Goal: Browse casually

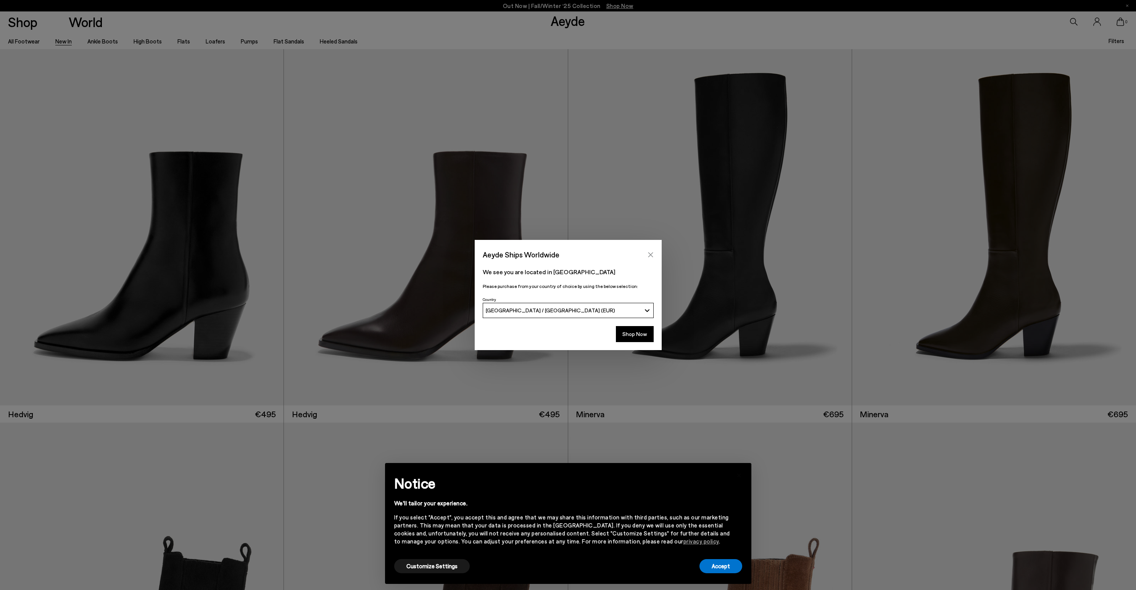
click at [651, 256] on icon "Close" at bounding box center [650, 254] width 5 height 5
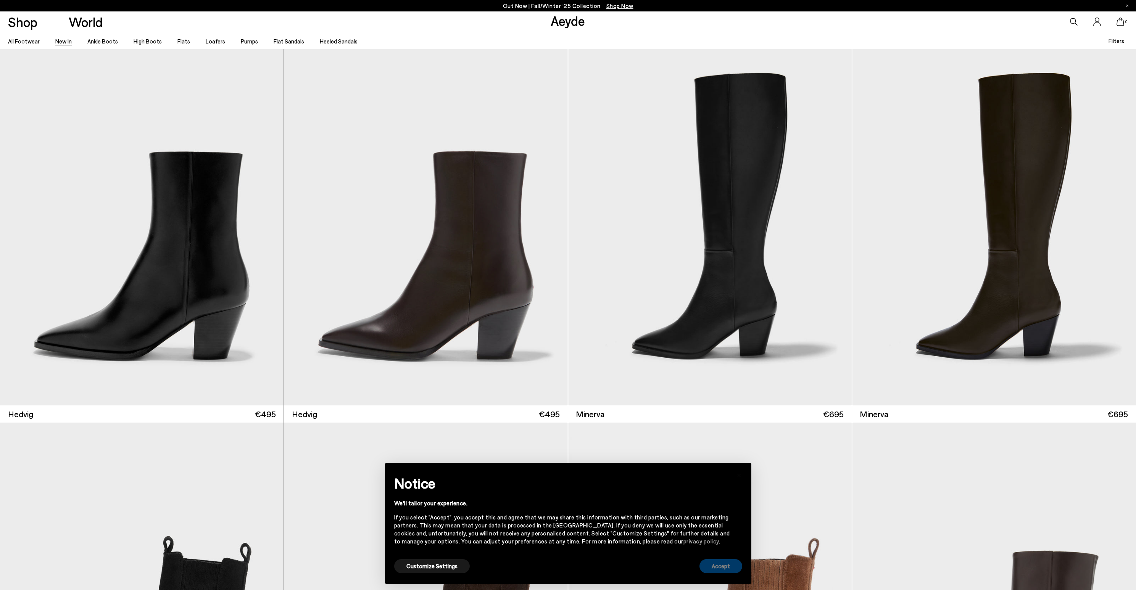
click at [728, 570] on button "Accept" at bounding box center [720, 566] width 43 height 14
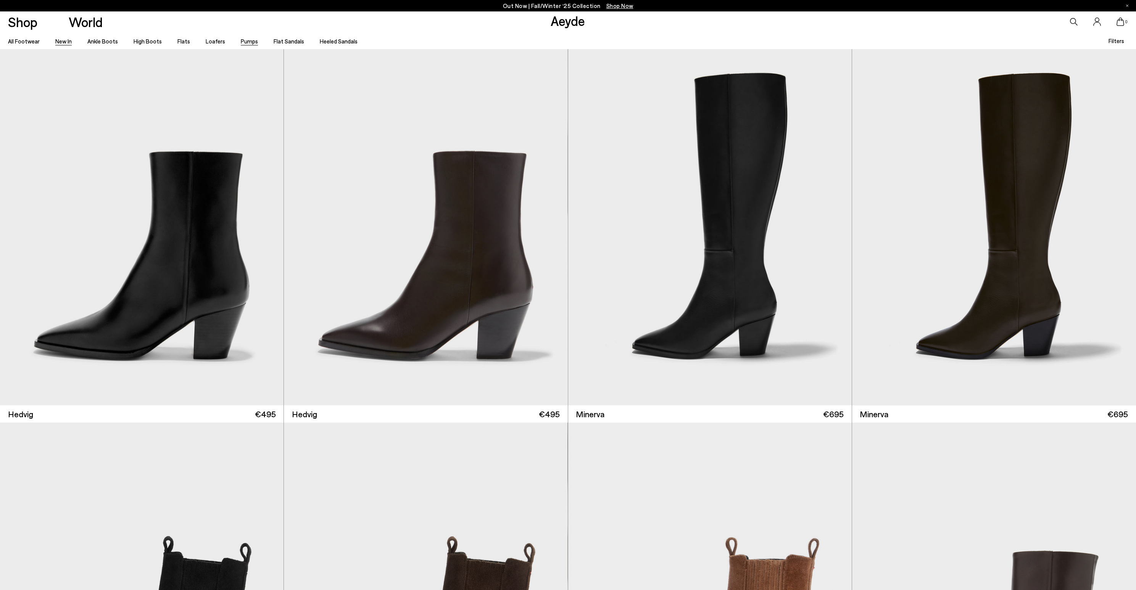
click at [241, 42] on link "Pumps" at bounding box center [249, 41] width 17 height 7
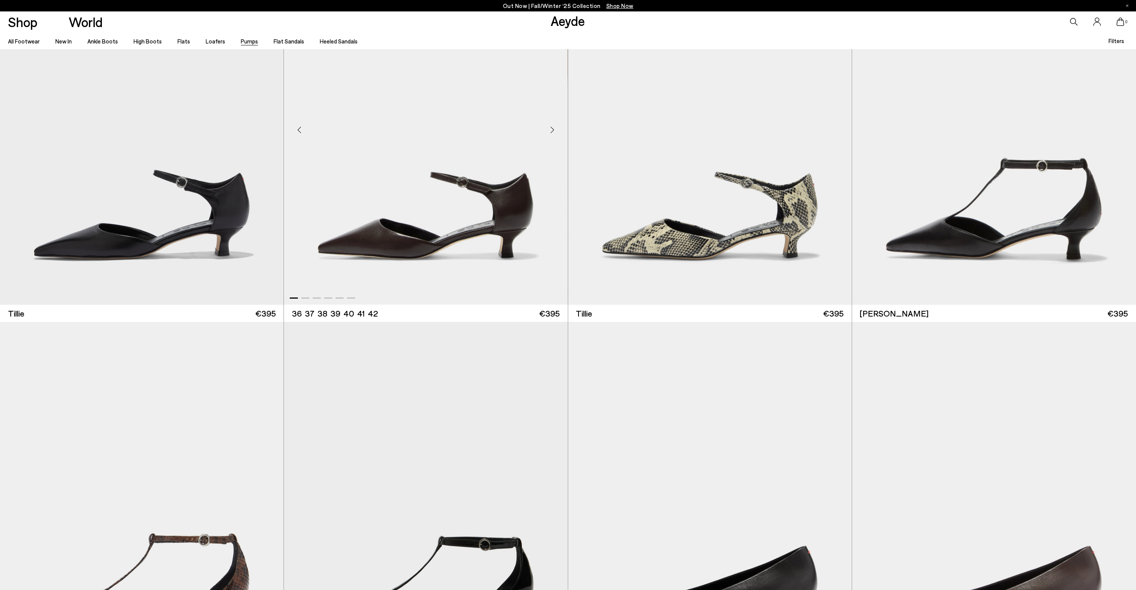
scroll to position [736, 0]
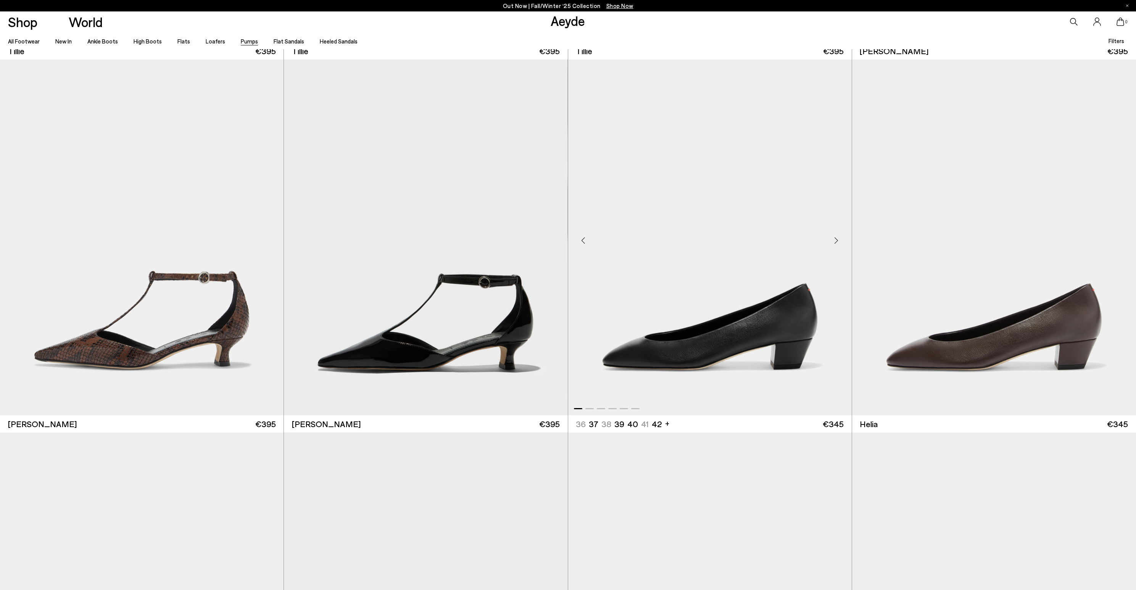
click at [838, 242] on div "Next slide" at bounding box center [836, 240] width 23 height 23
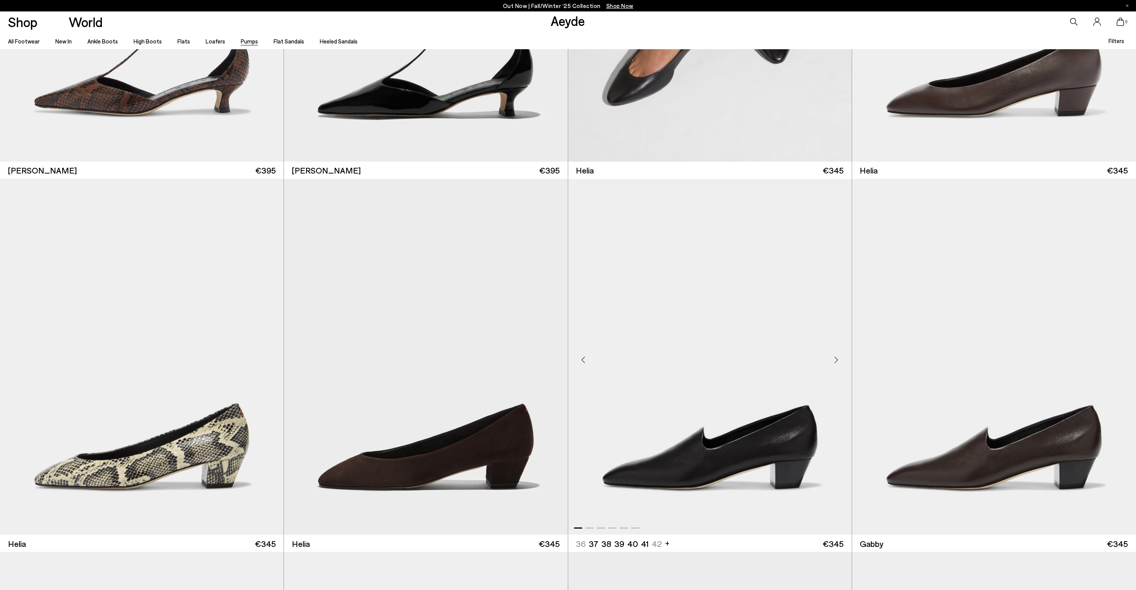
scroll to position [1240, 0]
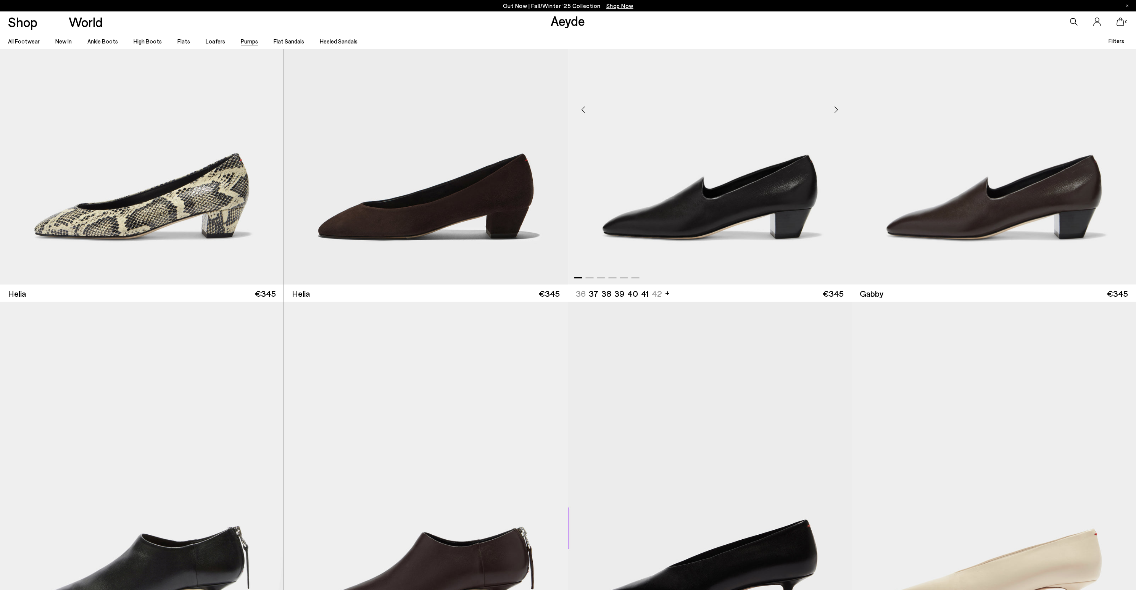
click at [835, 110] on div "Next slide" at bounding box center [836, 109] width 23 height 23
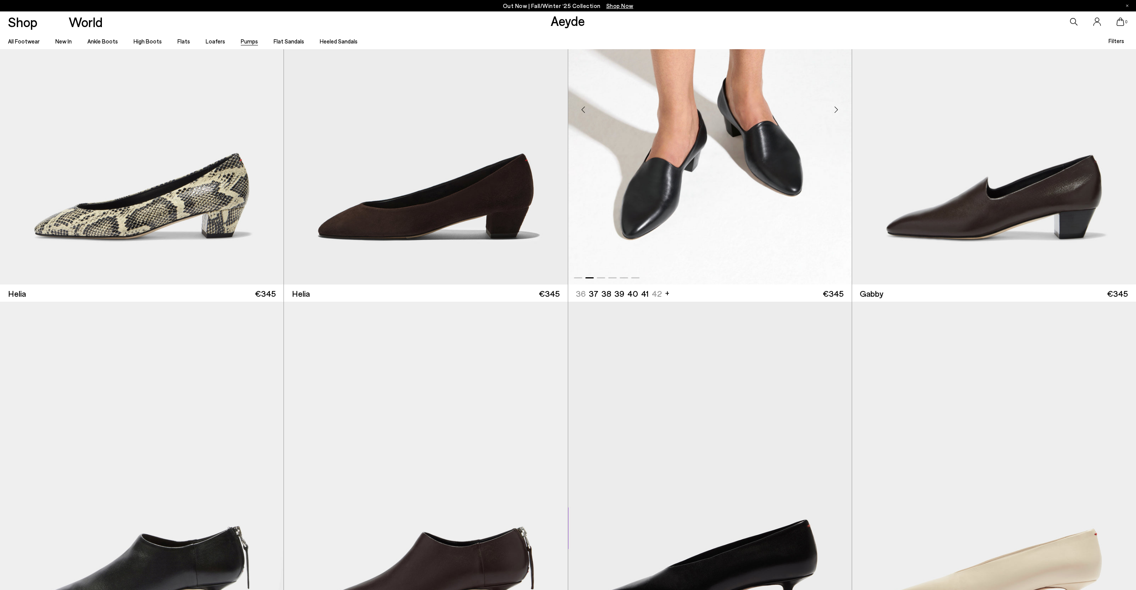
scroll to position [1390, 0]
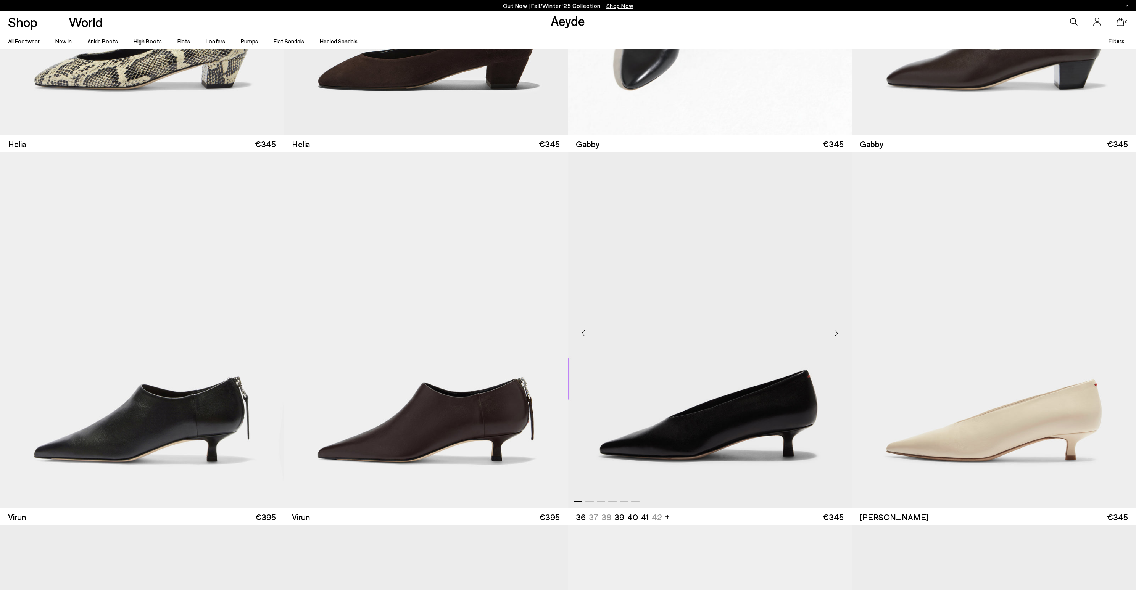
click at [833, 330] on div "Next slide" at bounding box center [836, 333] width 23 height 23
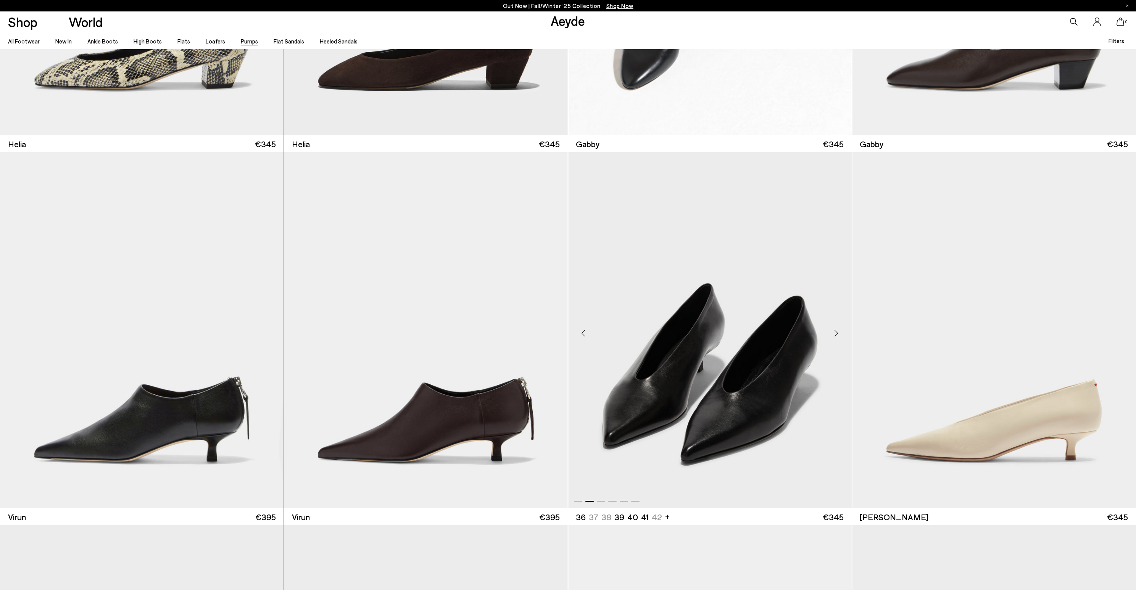
click at [833, 330] on div "Next slide" at bounding box center [836, 333] width 23 height 23
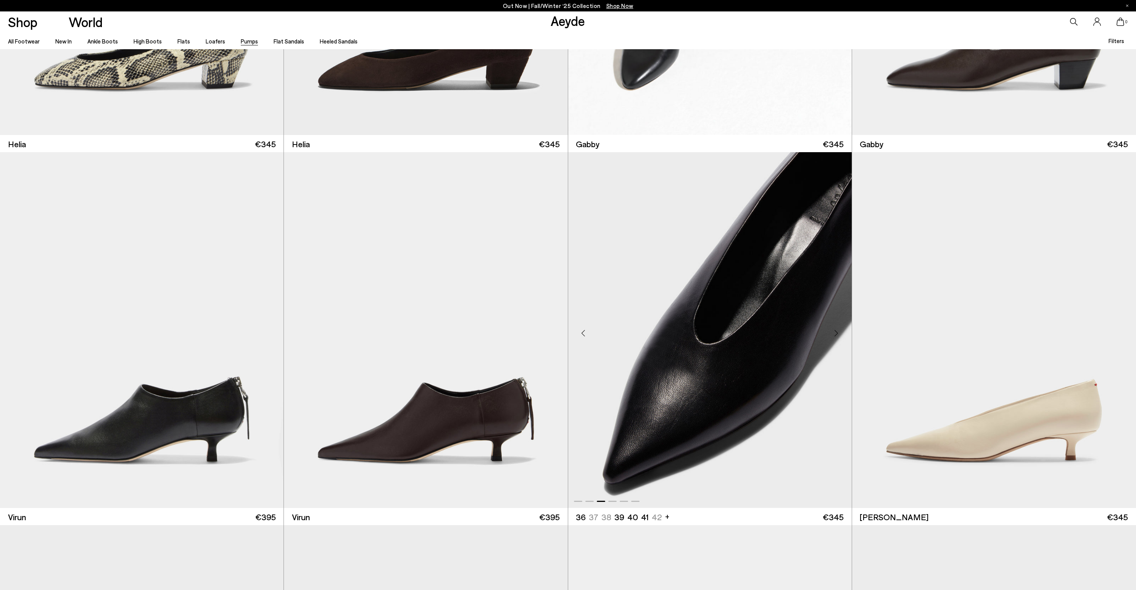
click at [833, 330] on div "Next slide" at bounding box center [836, 333] width 23 height 23
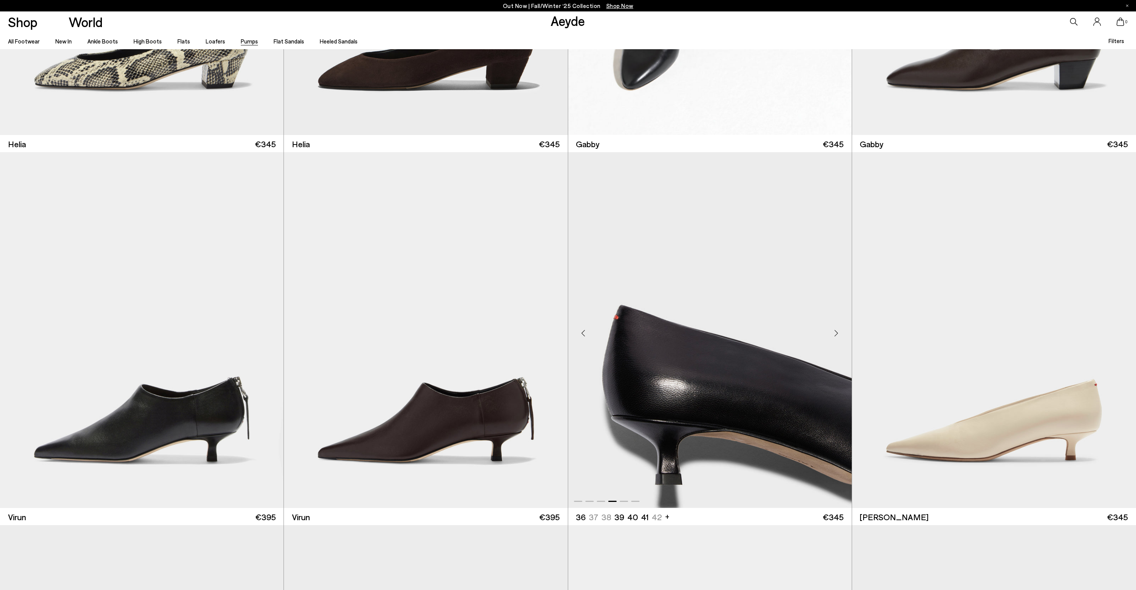
click at [833, 330] on div "Next slide" at bounding box center [836, 333] width 23 height 23
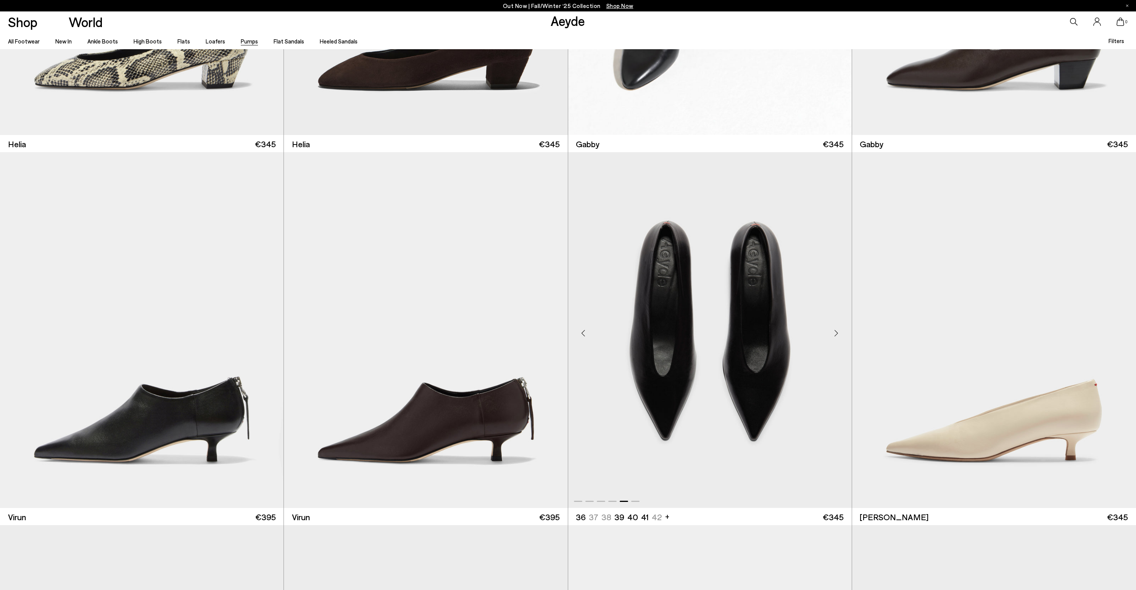
click at [833, 330] on div "Next slide" at bounding box center [836, 333] width 23 height 23
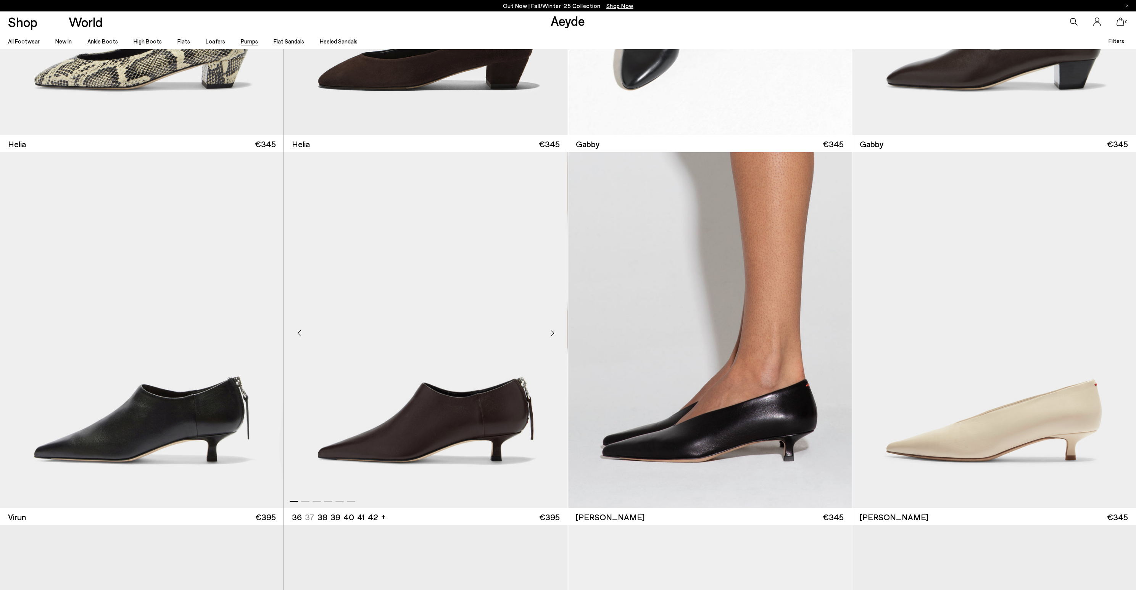
click at [551, 335] on div "Next slide" at bounding box center [552, 333] width 23 height 23
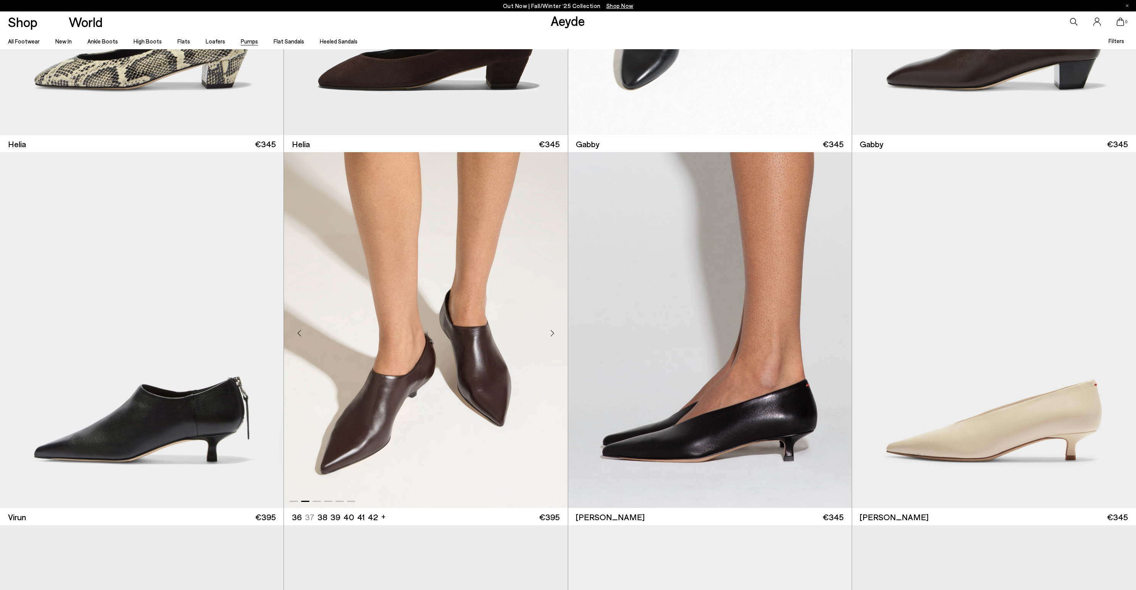
click at [551, 335] on div "Next slide" at bounding box center [552, 333] width 23 height 23
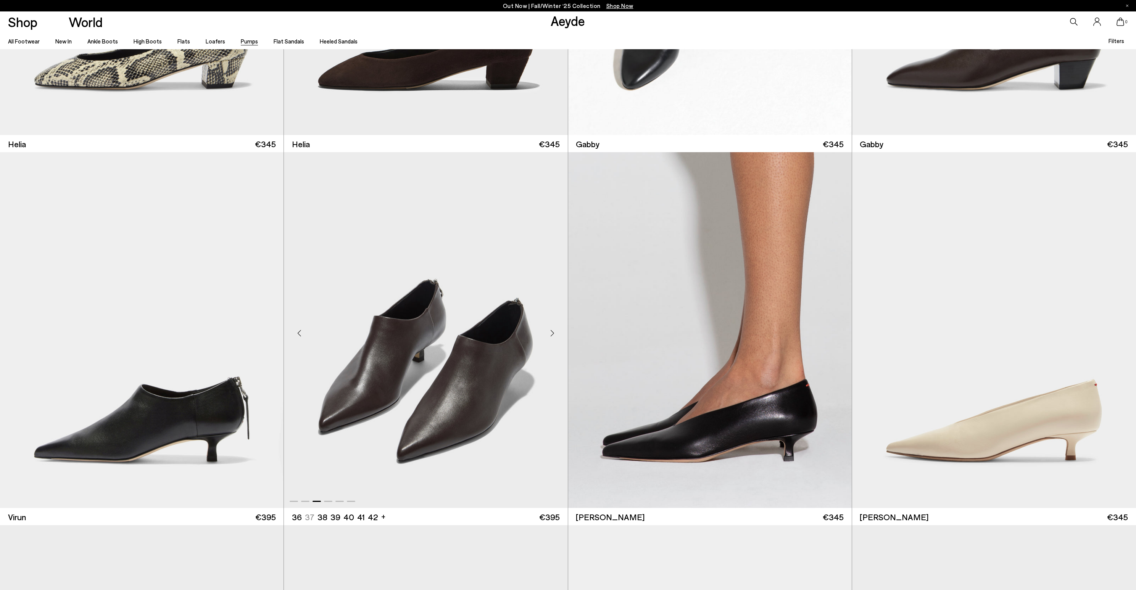
click at [551, 335] on div "Next slide" at bounding box center [552, 333] width 23 height 23
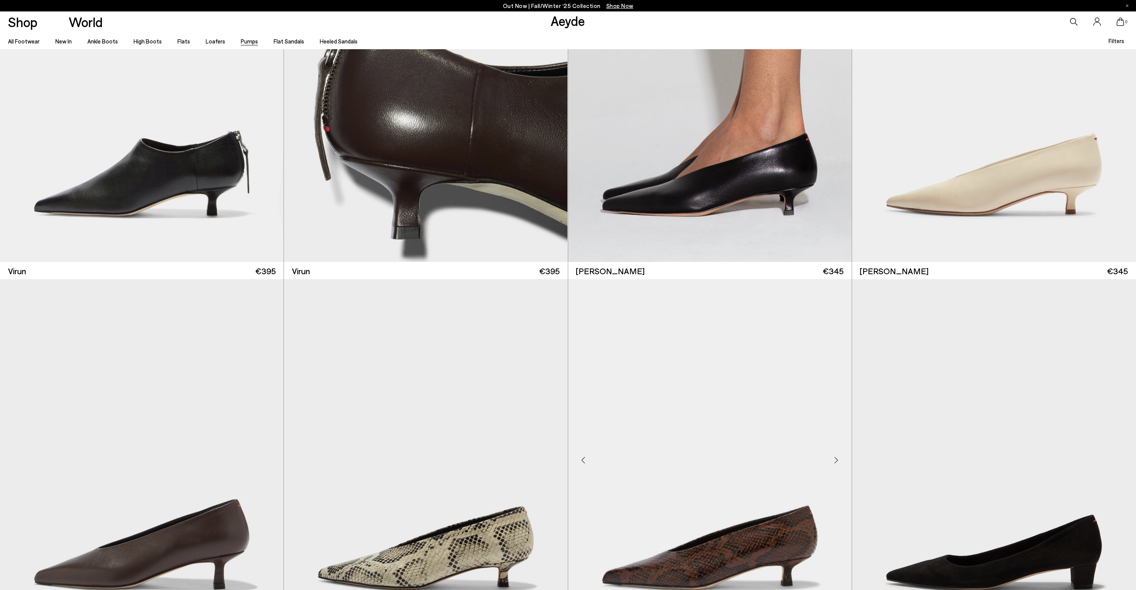
scroll to position [1789, 0]
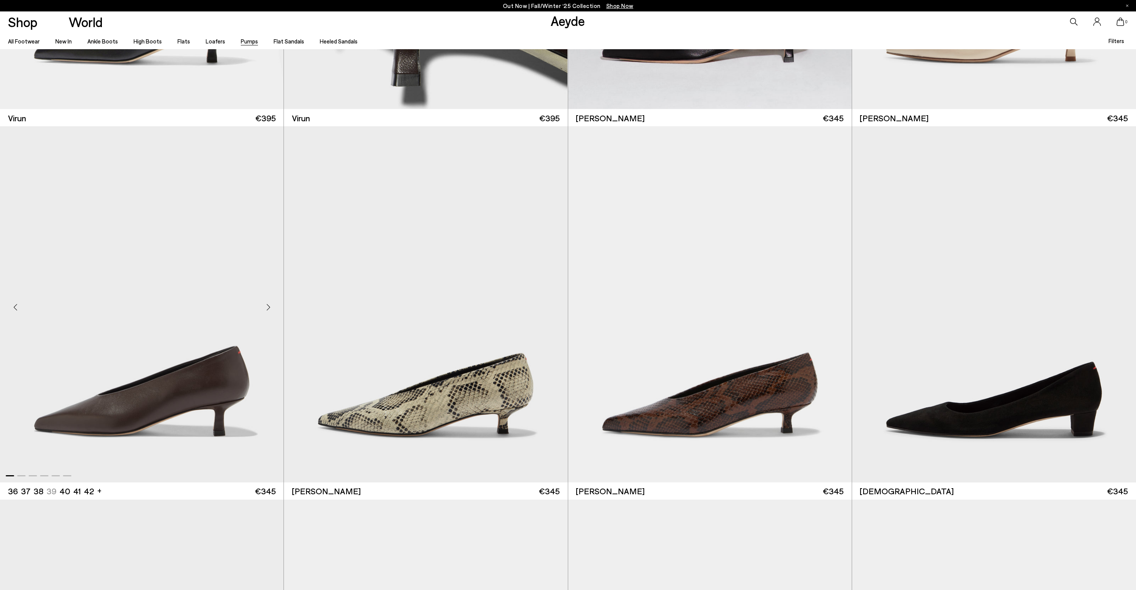
click at [262, 305] on div "Next slide" at bounding box center [268, 307] width 23 height 23
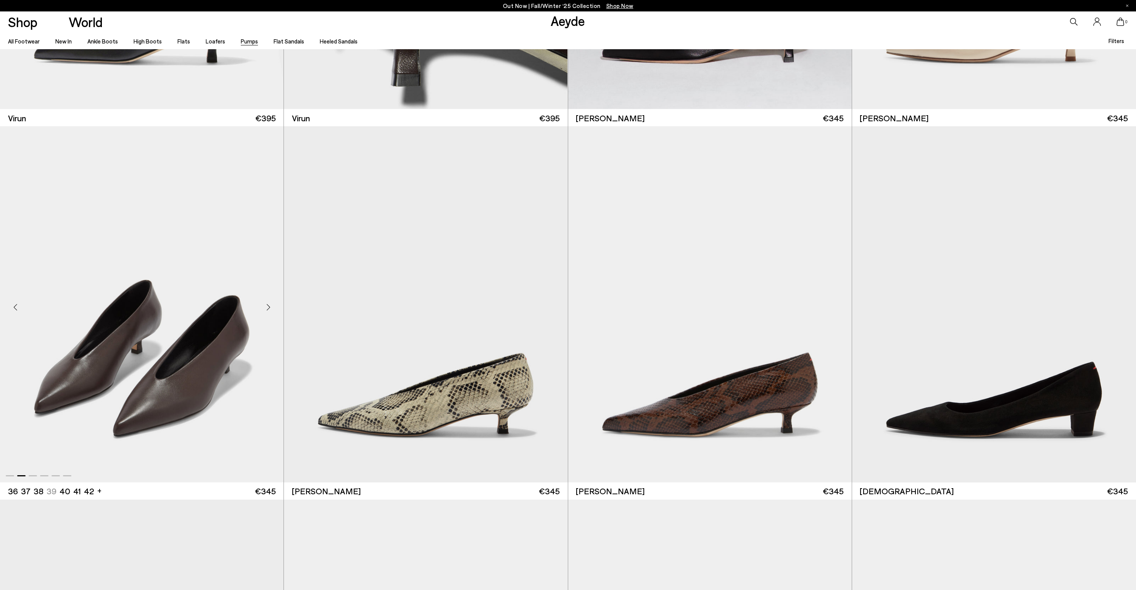
click at [262, 305] on div "Next slide" at bounding box center [268, 307] width 23 height 23
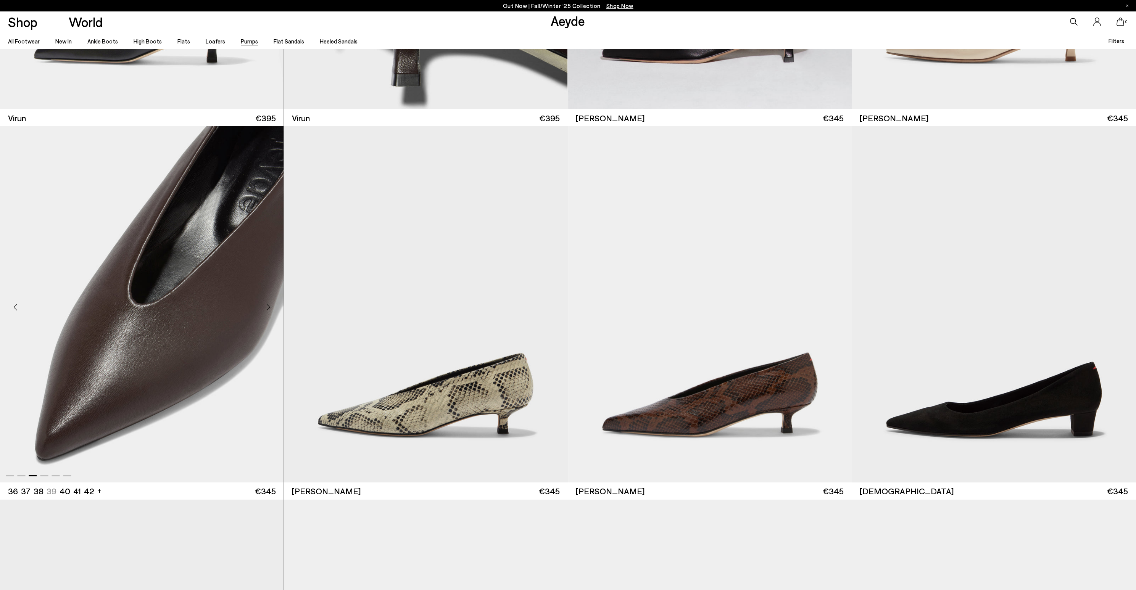
click at [262, 305] on div "Next slide" at bounding box center [268, 307] width 23 height 23
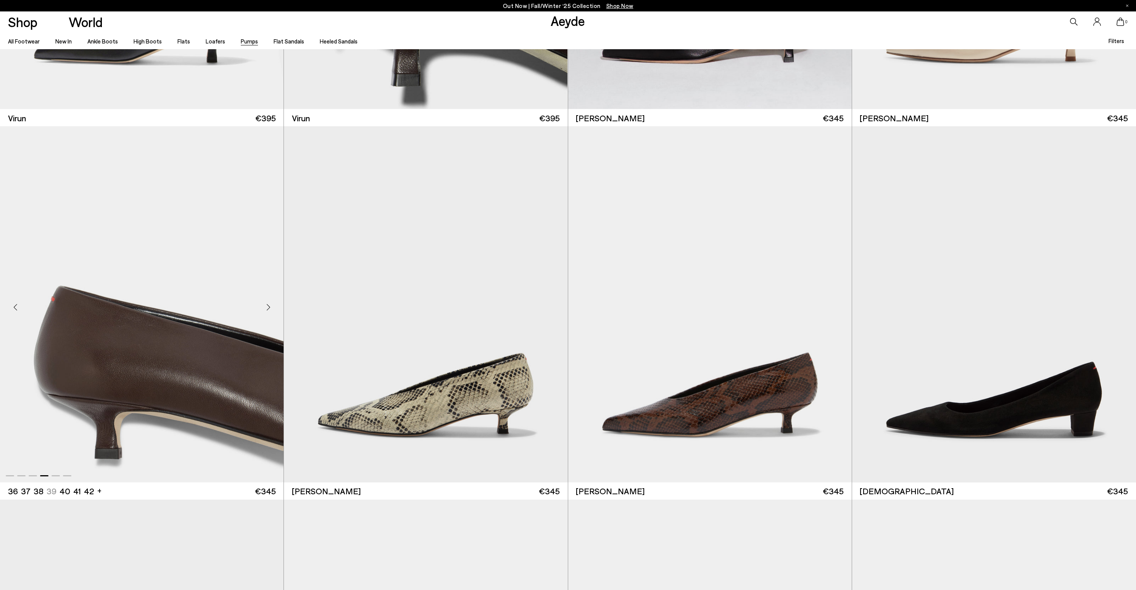
click at [262, 305] on div "Next slide" at bounding box center [268, 307] width 23 height 23
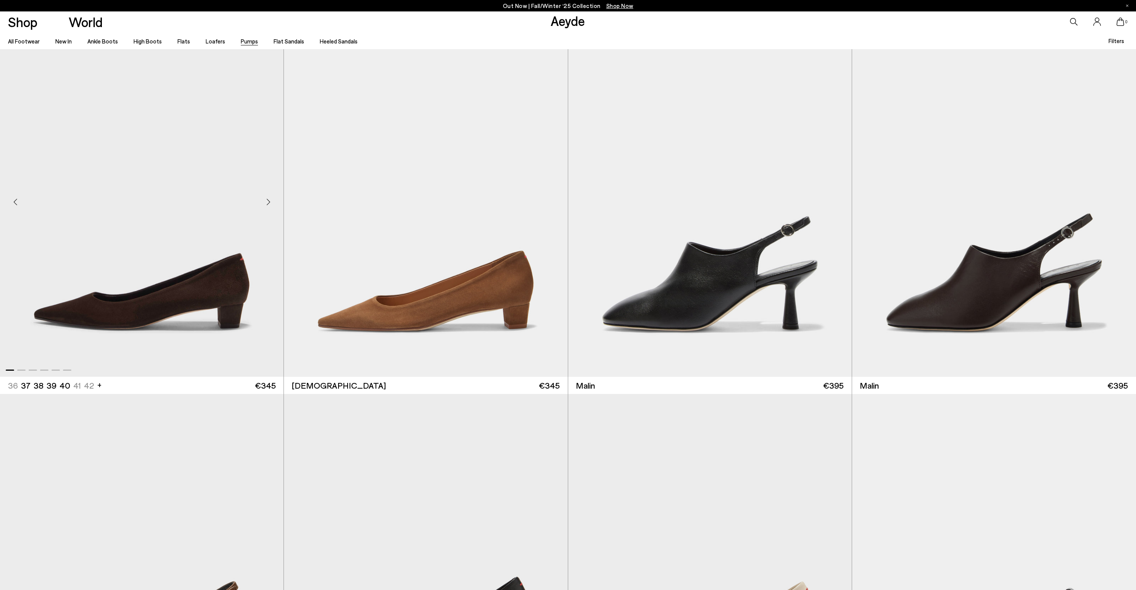
scroll to position [2505, 0]
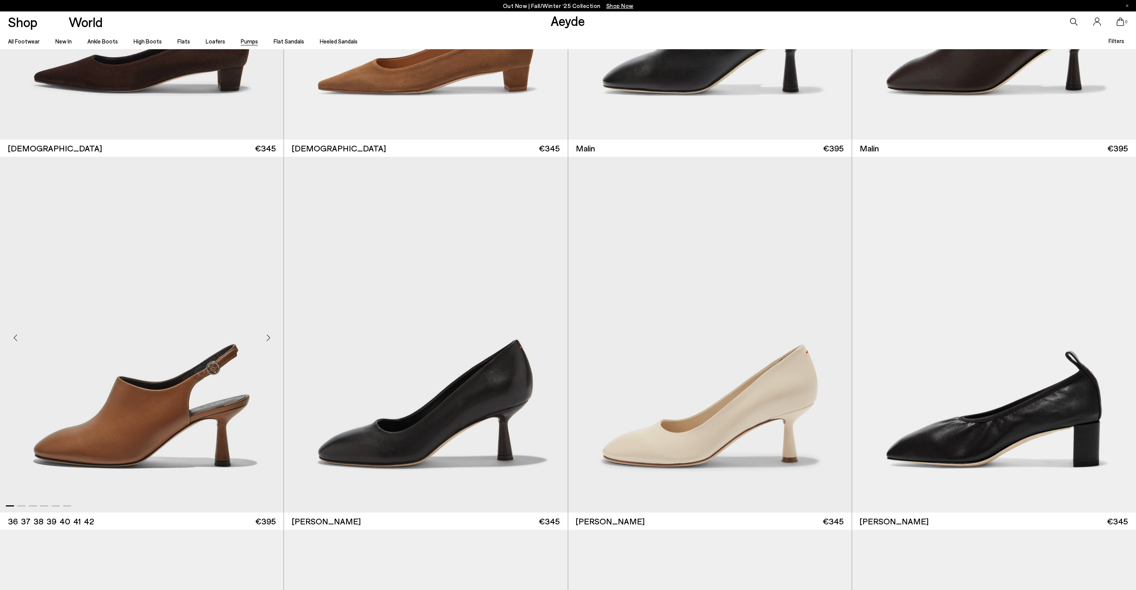
click at [269, 341] on div "Next slide" at bounding box center [268, 337] width 23 height 23
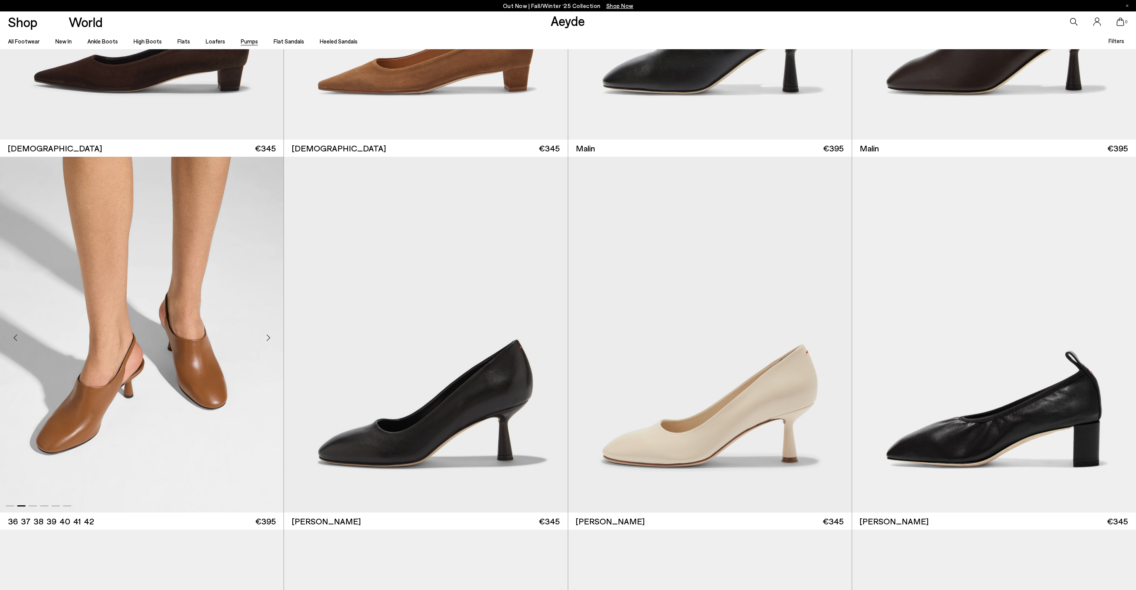
click at [269, 341] on div "Next slide" at bounding box center [268, 337] width 23 height 23
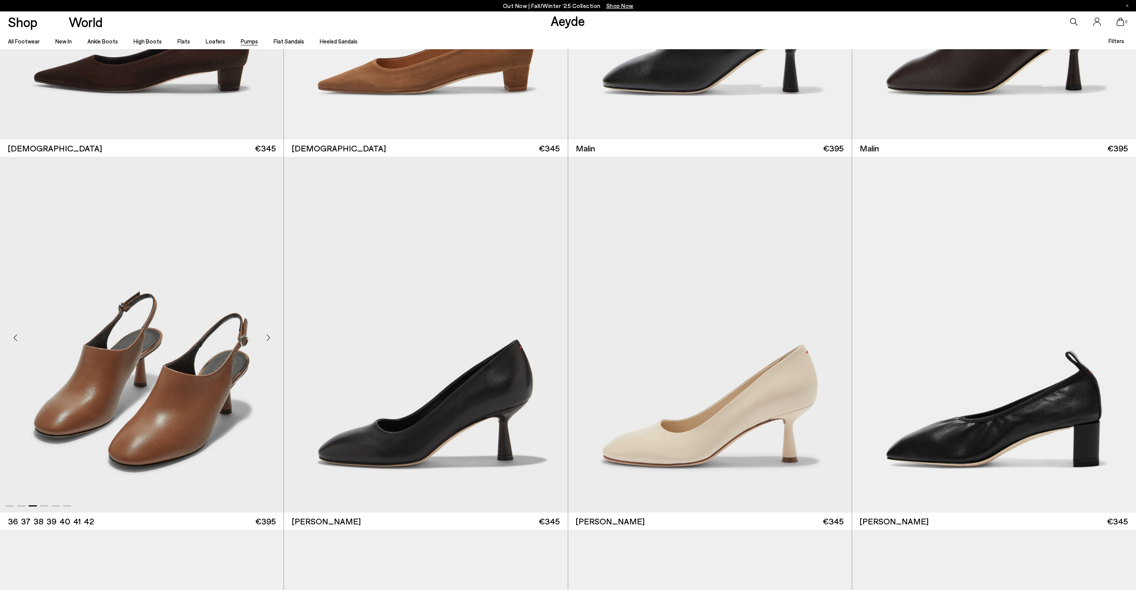
click at [269, 341] on div "Next slide" at bounding box center [268, 337] width 23 height 23
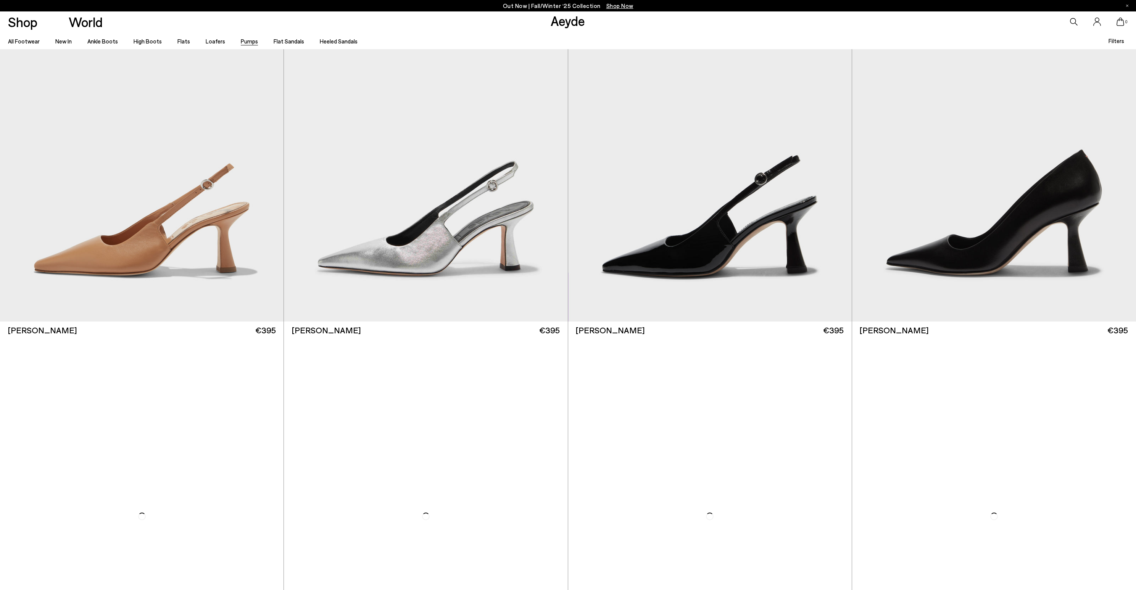
scroll to position [5823, 0]
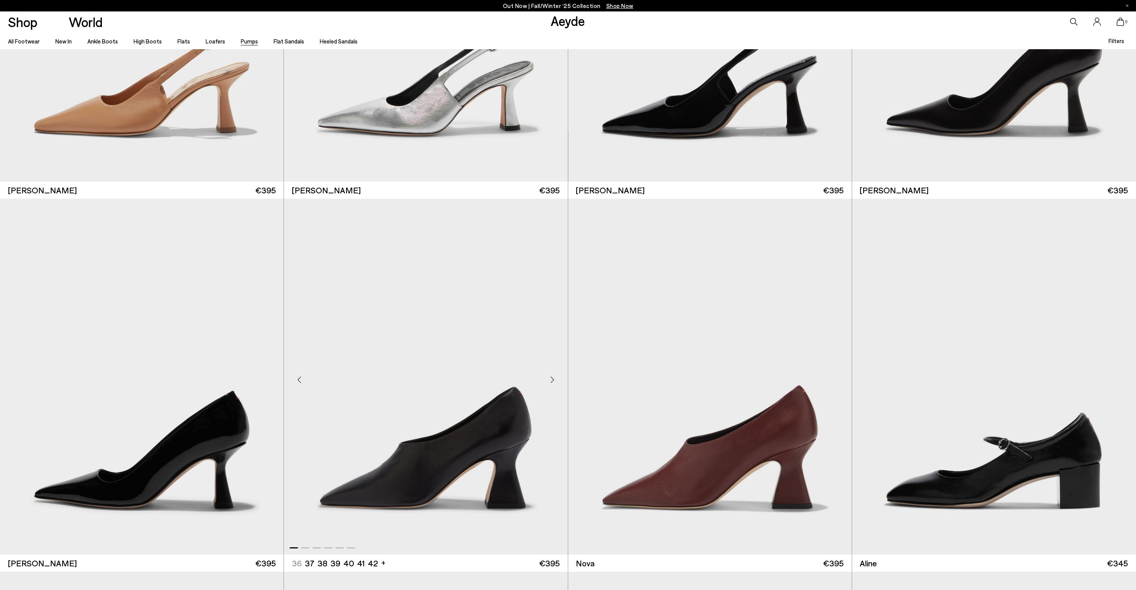
click at [550, 378] on div "Next slide" at bounding box center [552, 379] width 23 height 23
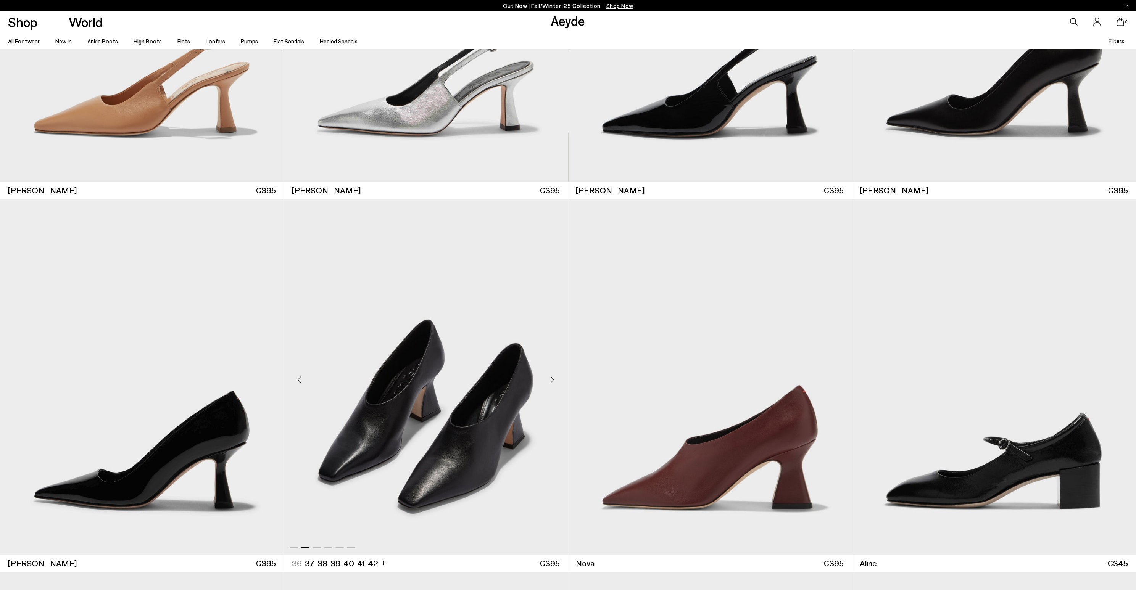
click at [550, 378] on div "Next slide" at bounding box center [552, 379] width 23 height 23
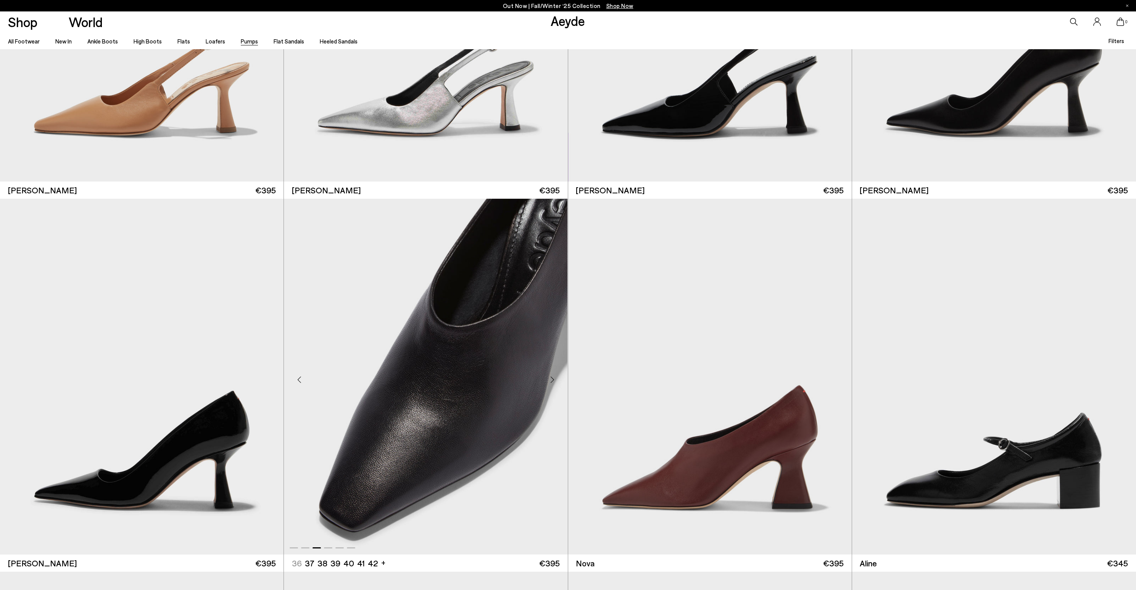
click at [550, 378] on div "Next slide" at bounding box center [552, 379] width 23 height 23
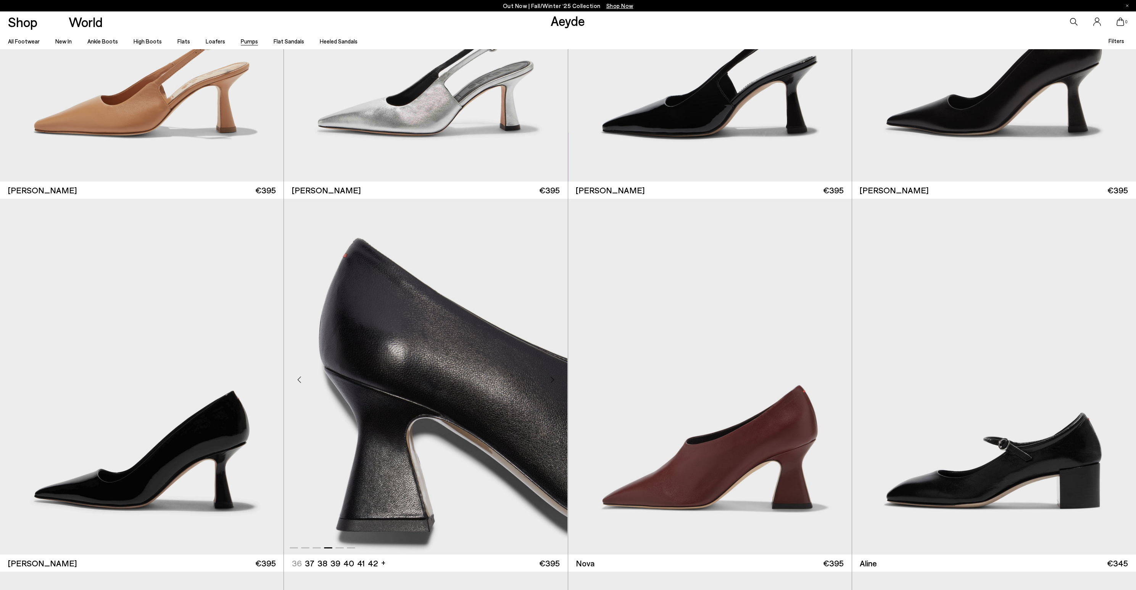
click at [550, 378] on div "Next slide" at bounding box center [552, 379] width 23 height 23
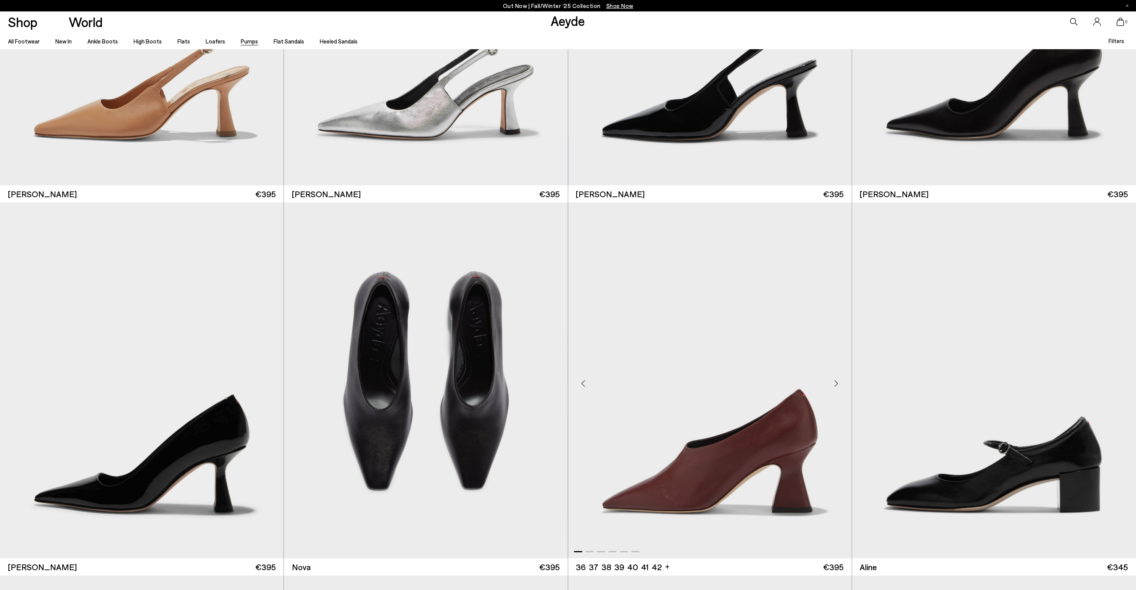
scroll to position [5890, 0]
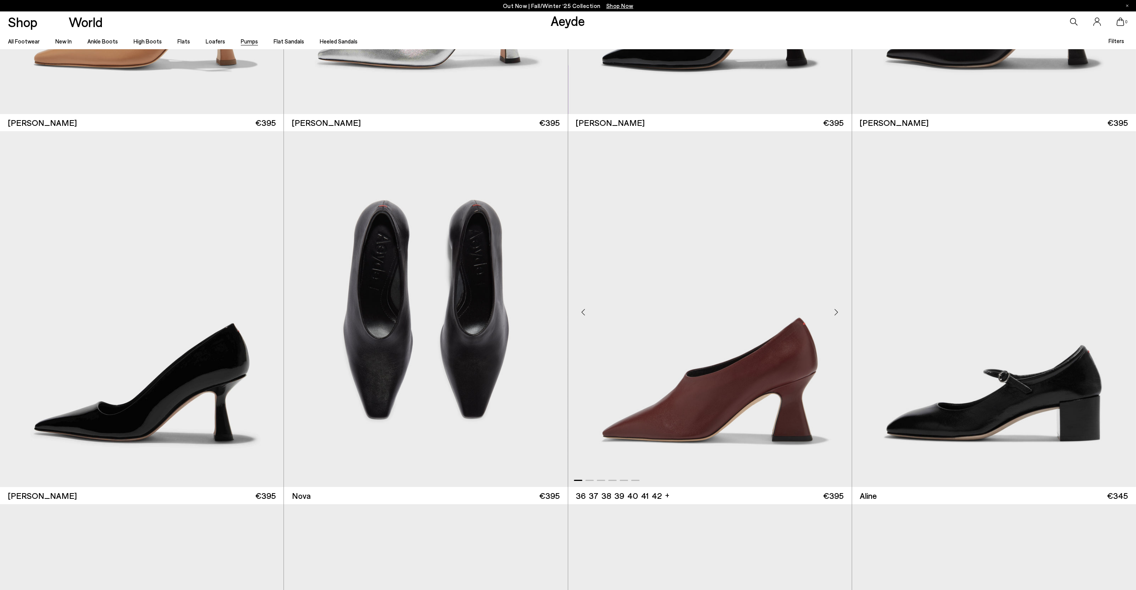
click at [837, 311] on div "Next slide" at bounding box center [836, 312] width 23 height 23
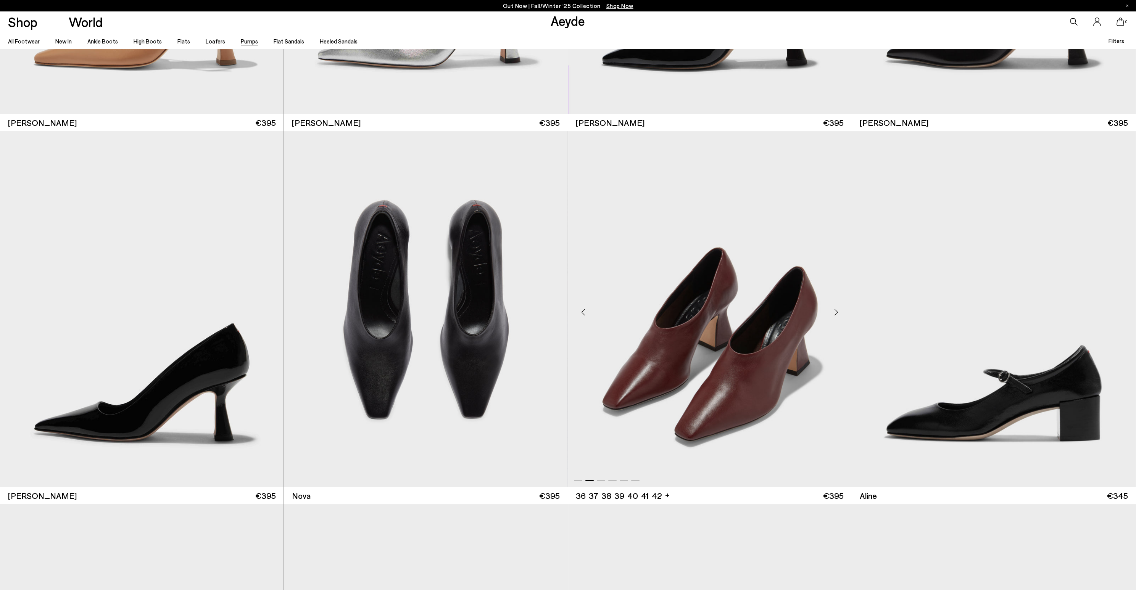
click at [837, 311] on div "Next slide" at bounding box center [836, 312] width 23 height 23
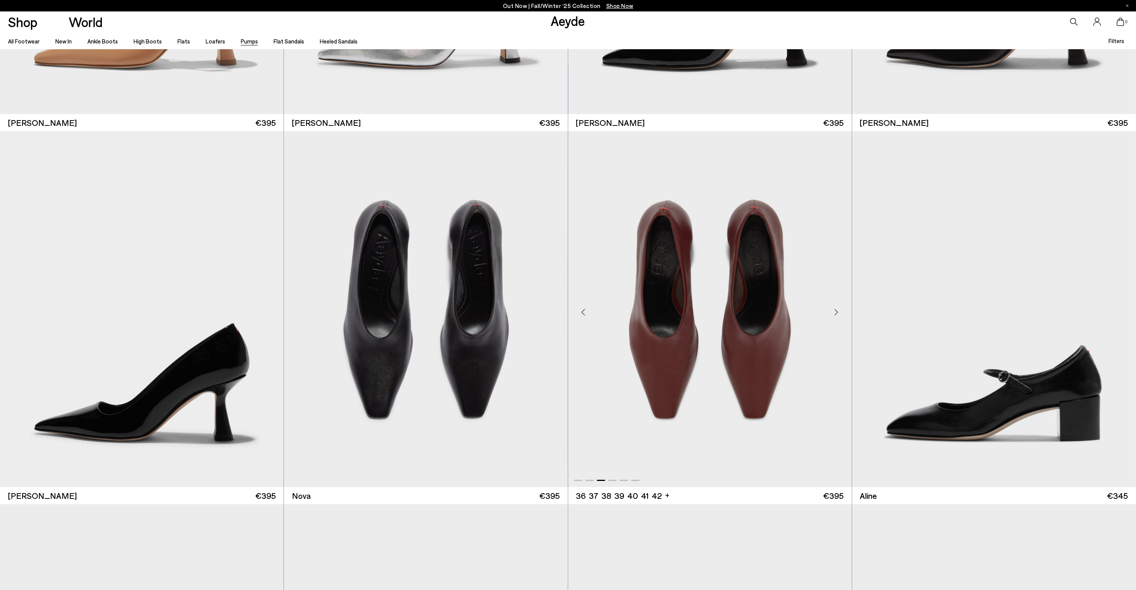
click at [837, 311] on div "Next slide" at bounding box center [836, 312] width 23 height 23
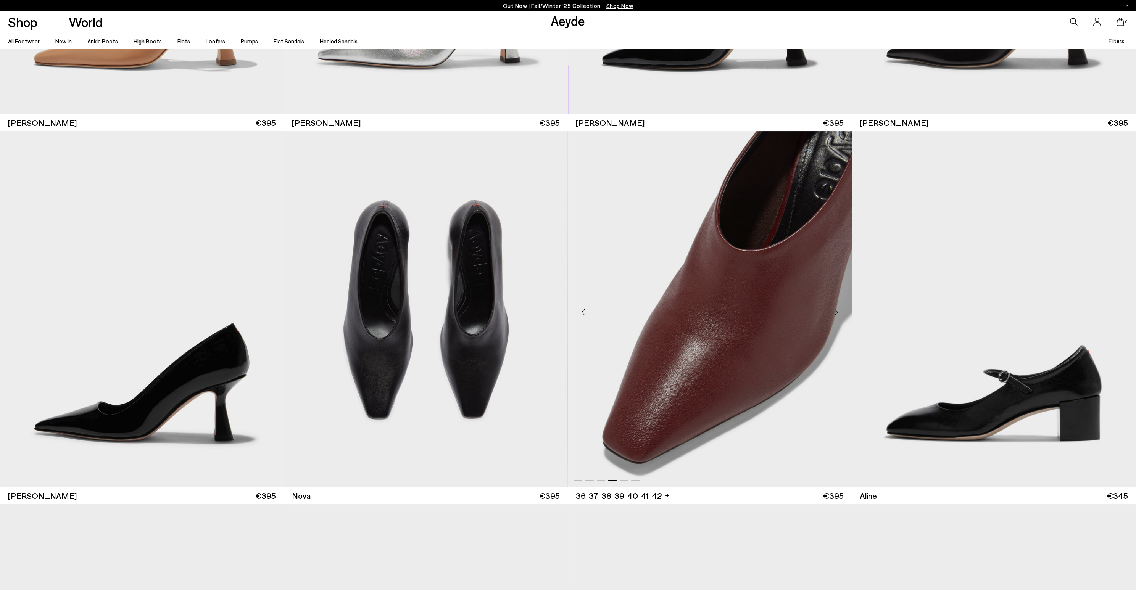
click at [837, 311] on div "Next slide" at bounding box center [836, 312] width 23 height 23
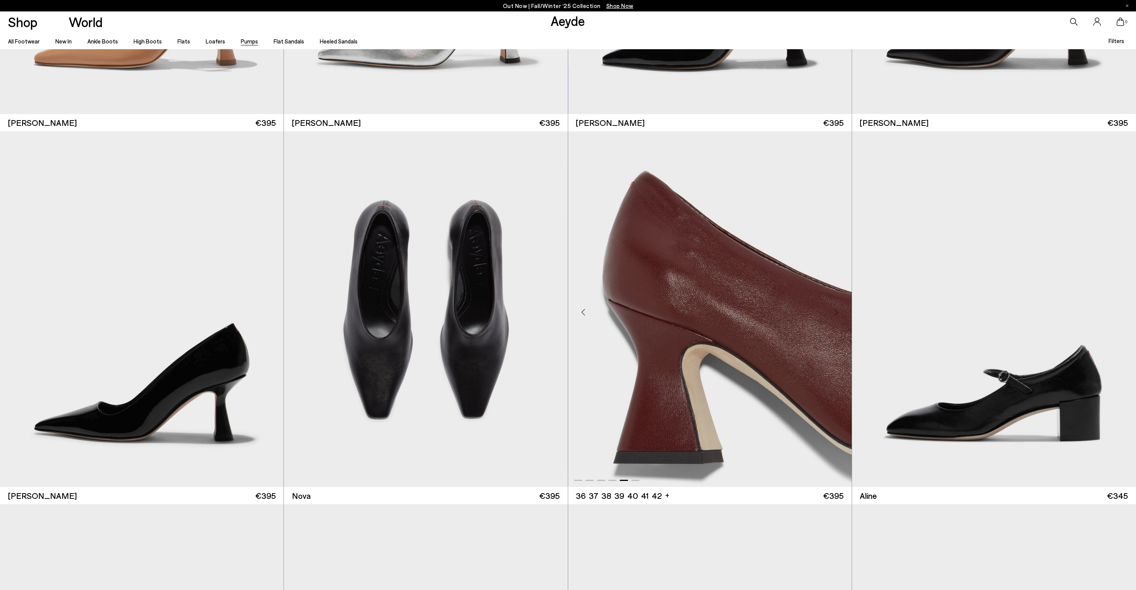
click at [837, 311] on div "Next slide" at bounding box center [836, 312] width 23 height 23
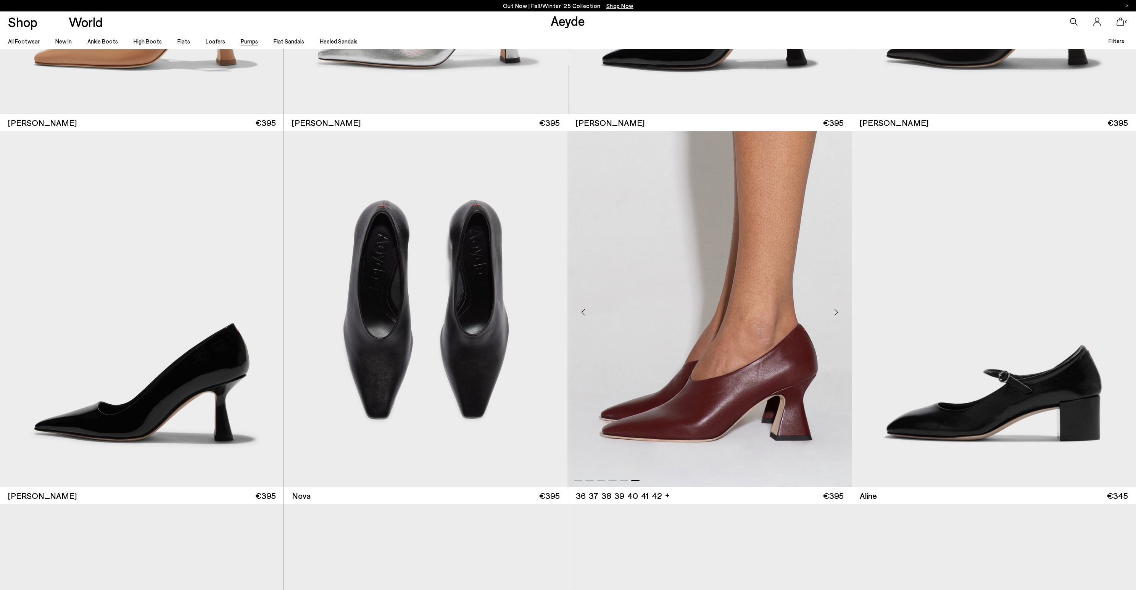
click at [837, 311] on div "Next slide" at bounding box center [836, 312] width 23 height 23
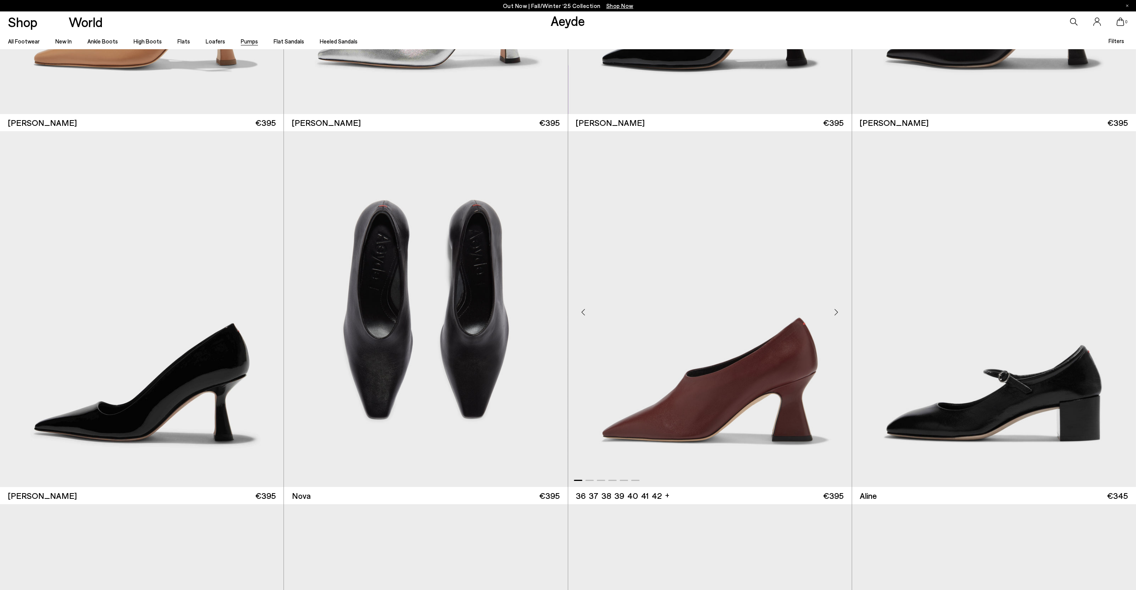
click at [837, 311] on div "Next slide" at bounding box center [836, 312] width 23 height 23
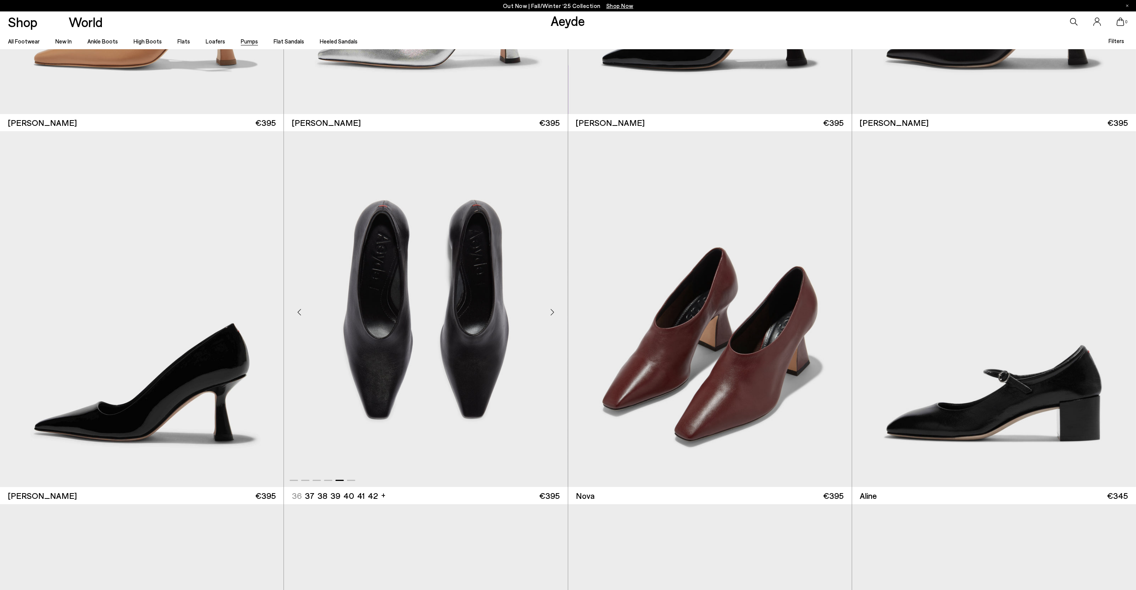
click at [543, 311] on div "Next slide" at bounding box center [552, 312] width 23 height 23
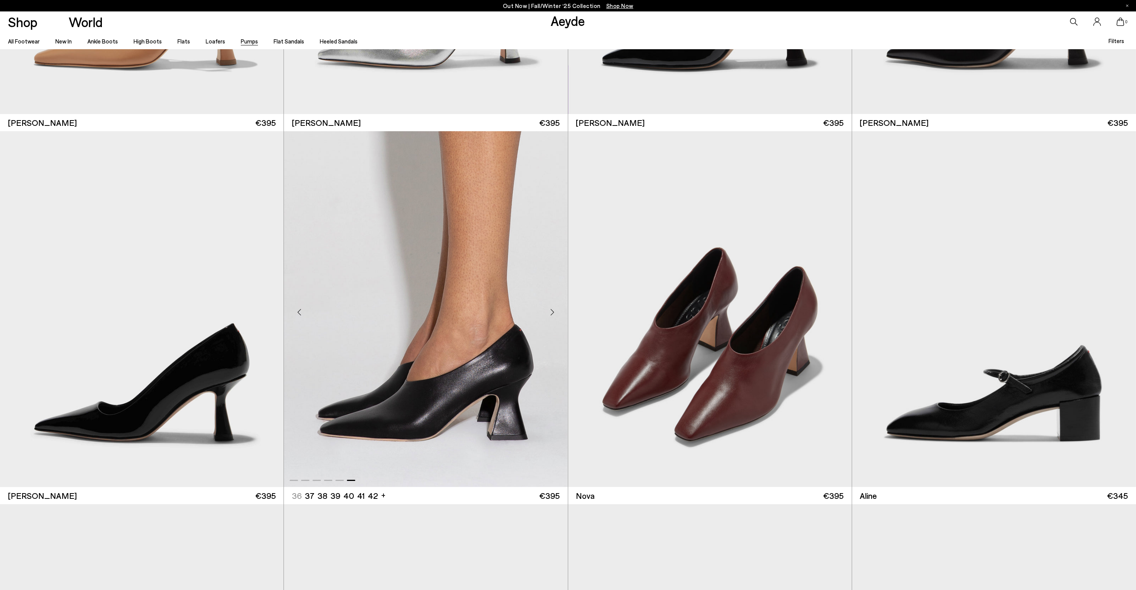
click at [543, 311] on div "Next slide" at bounding box center [552, 312] width 23 height 23
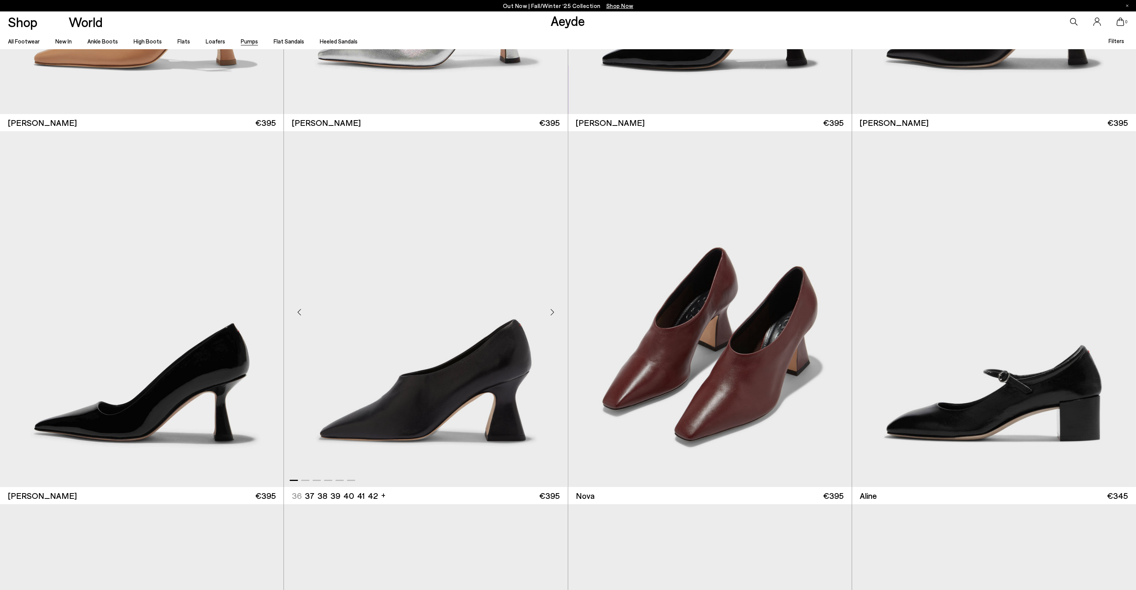
click at [295, 314] on div "Previous slide" at bounding box center [299, 312] width 23 height 23
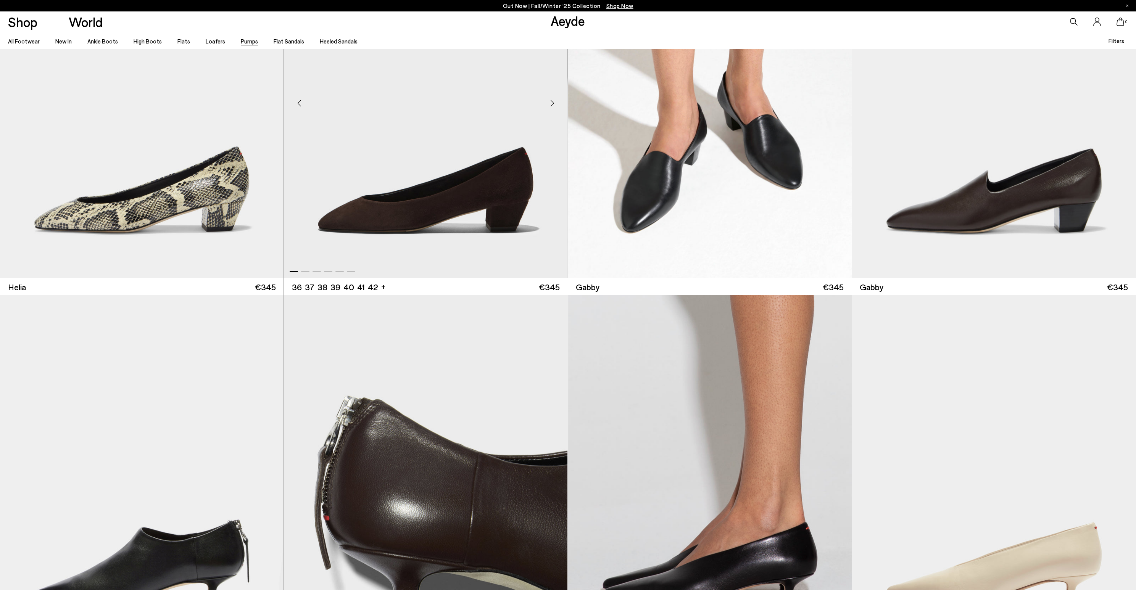
scroll to position [1404, 0]
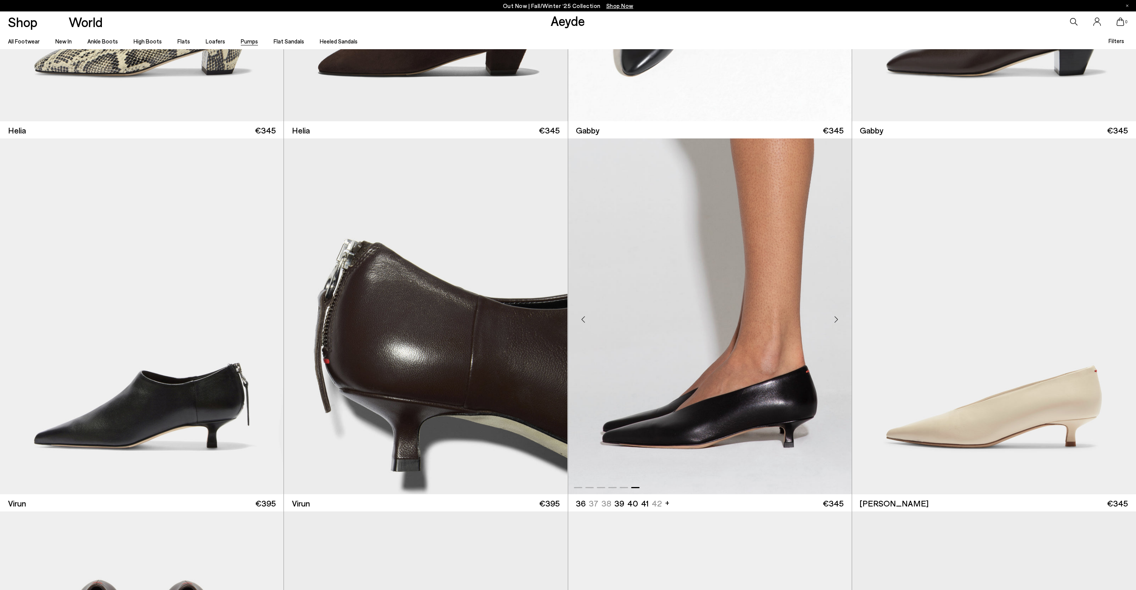
click at [836, 322] on div "Next slide" at bounding box center [836, 319] width 23 height 23
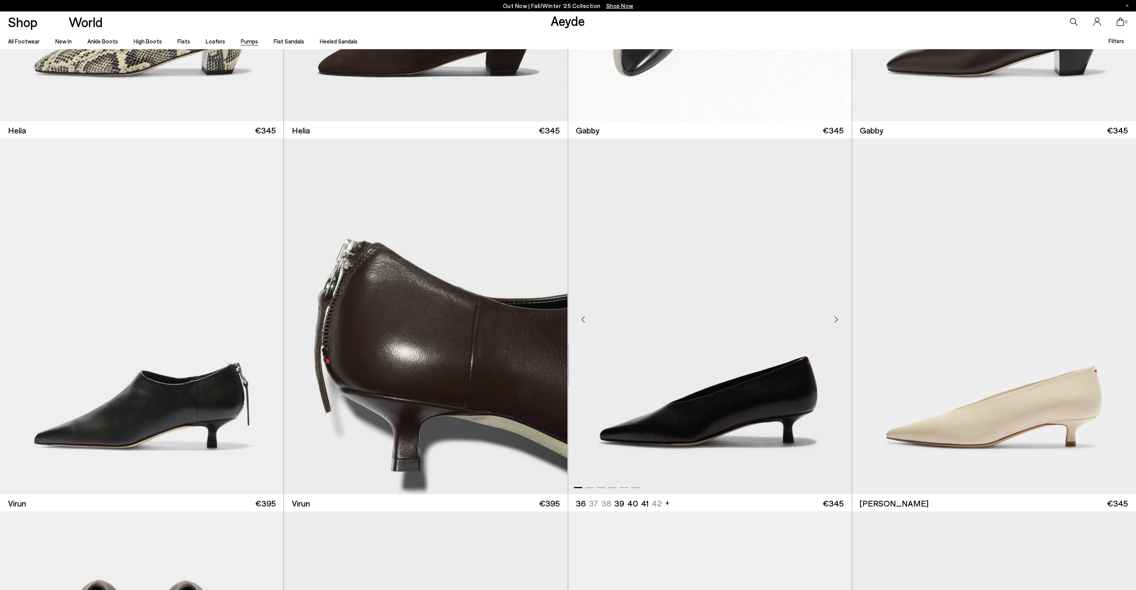
click at [836, 322] on div "Next slide" at bounding box center [836, 319] width 23 height 23
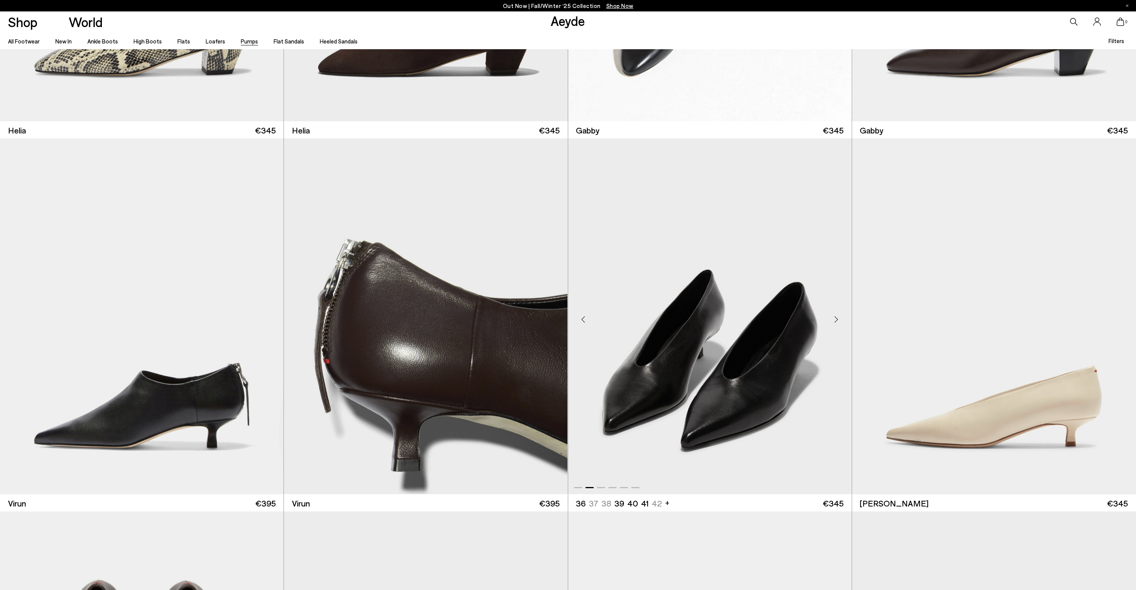
click at [836, 322] on div "Next slide" at bounding box center [836, 319] width 23 height 23
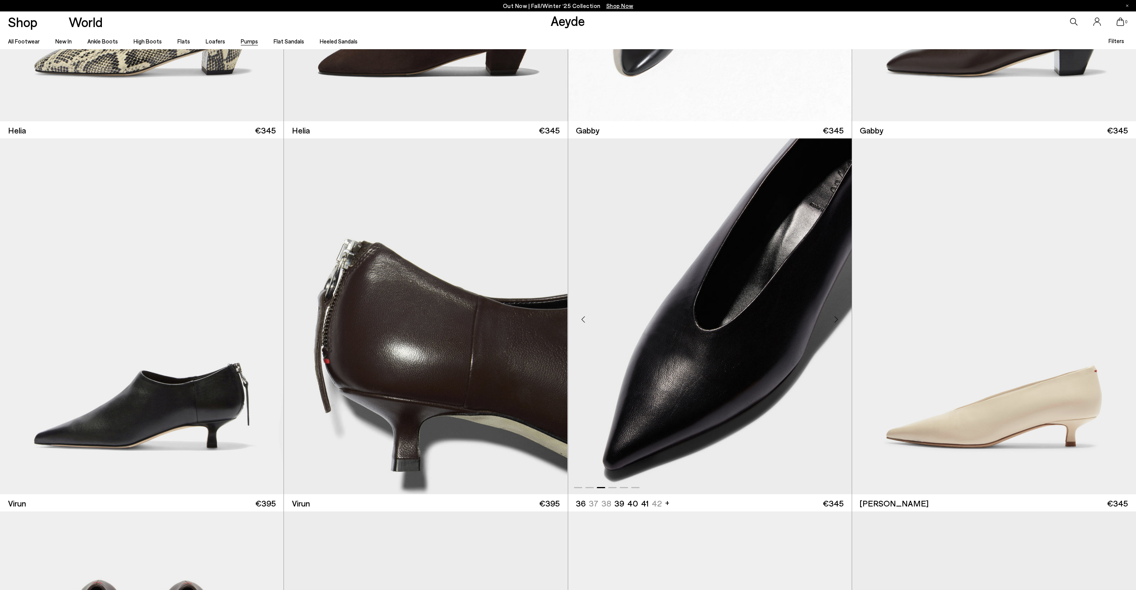
click at [836, 322] on div "Next slide" at bounding box center [836, 319] width 23 height 23
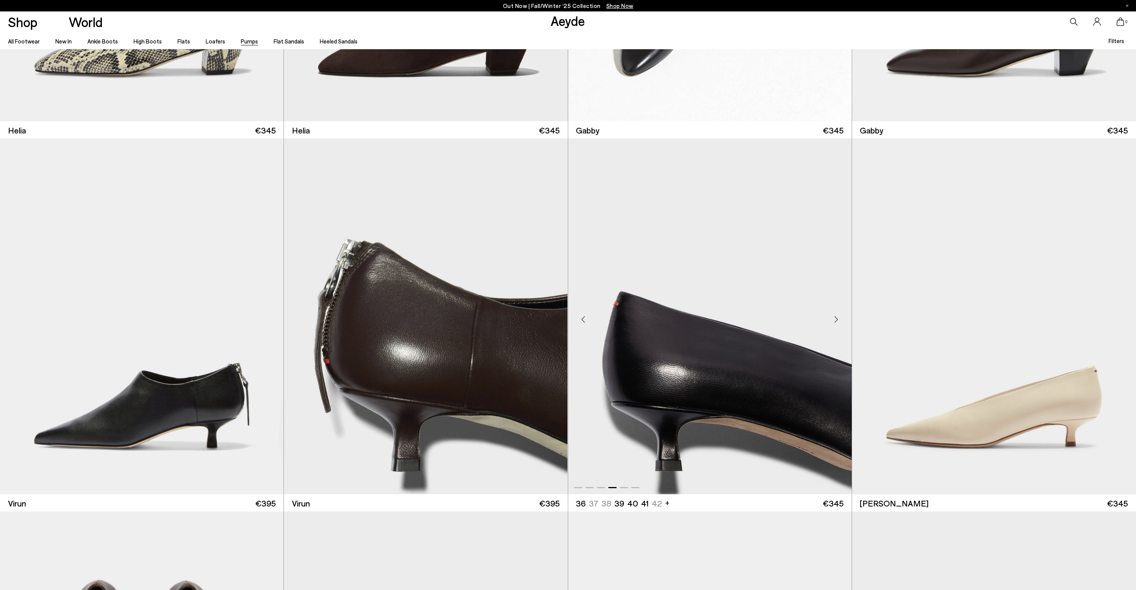
click at [836, 322] on div "Next slide" at bounding box center [836, 319] width 23 height 23
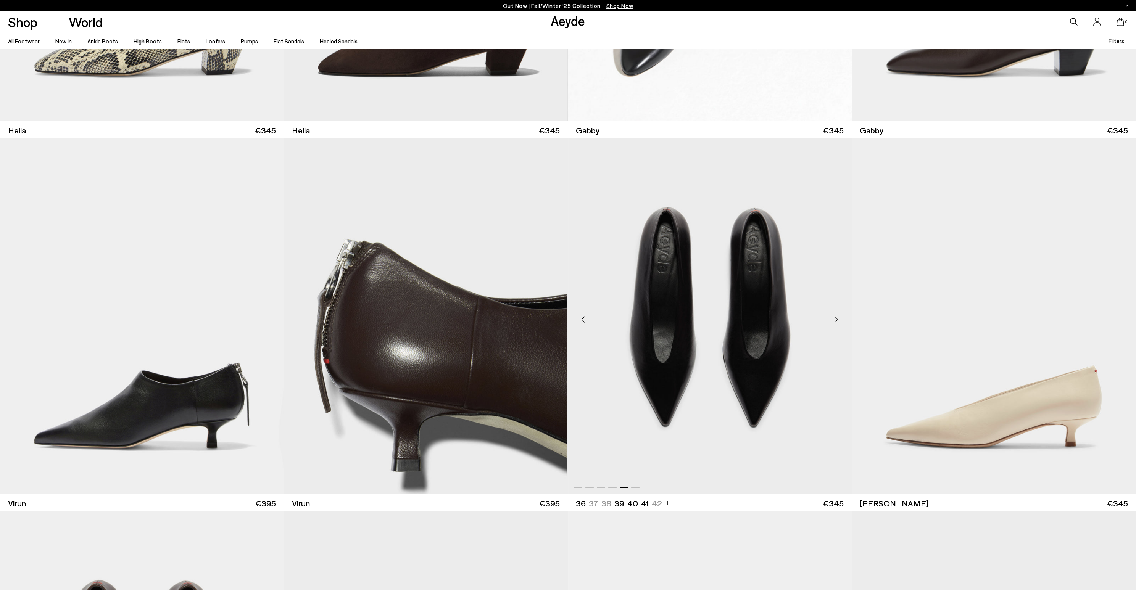
click at [836, 322] on div "Next slide" at bounding box center [836, 319] width 23 height 23
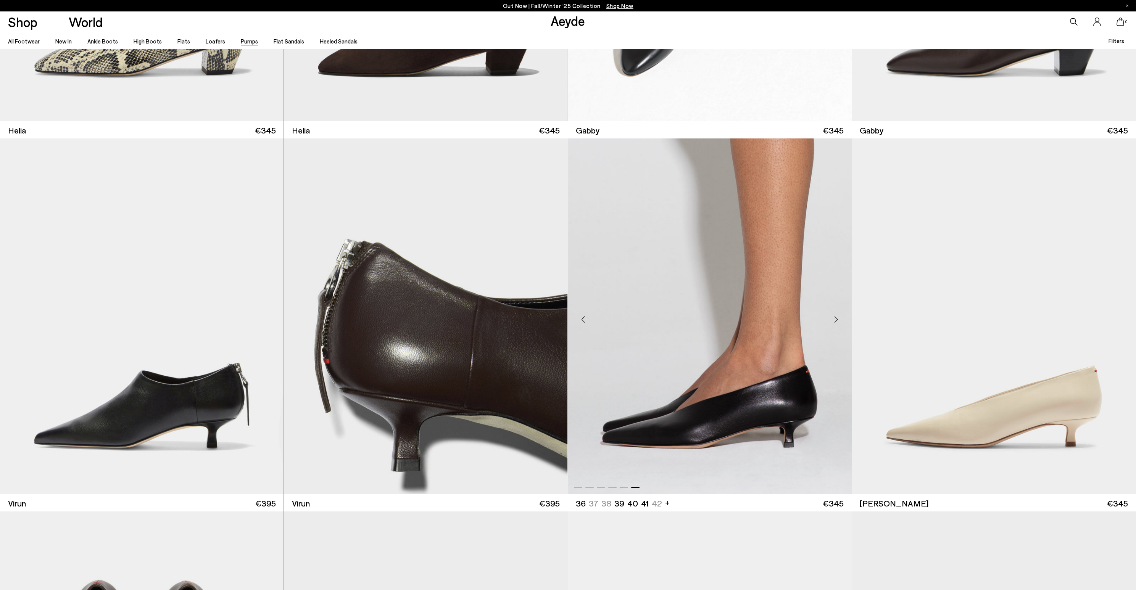
click at [836, 322] on div "Next slide" at bounding box center [836, 319] width 23 height 23
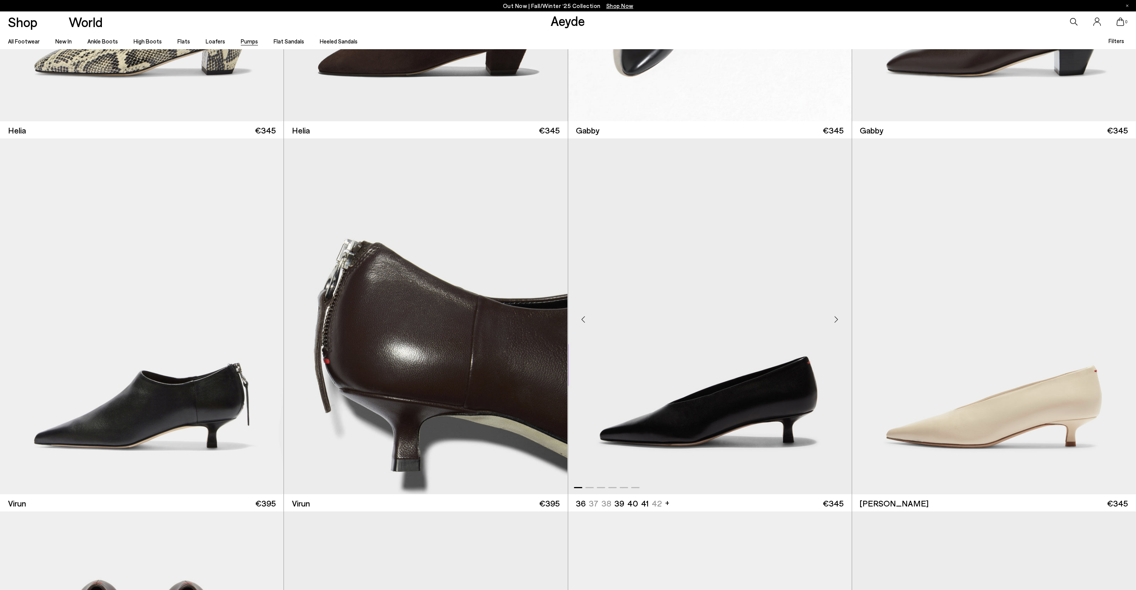
click at [836, 322] on div "Next slide" at bounding box center [836, 319] width 23 height 23
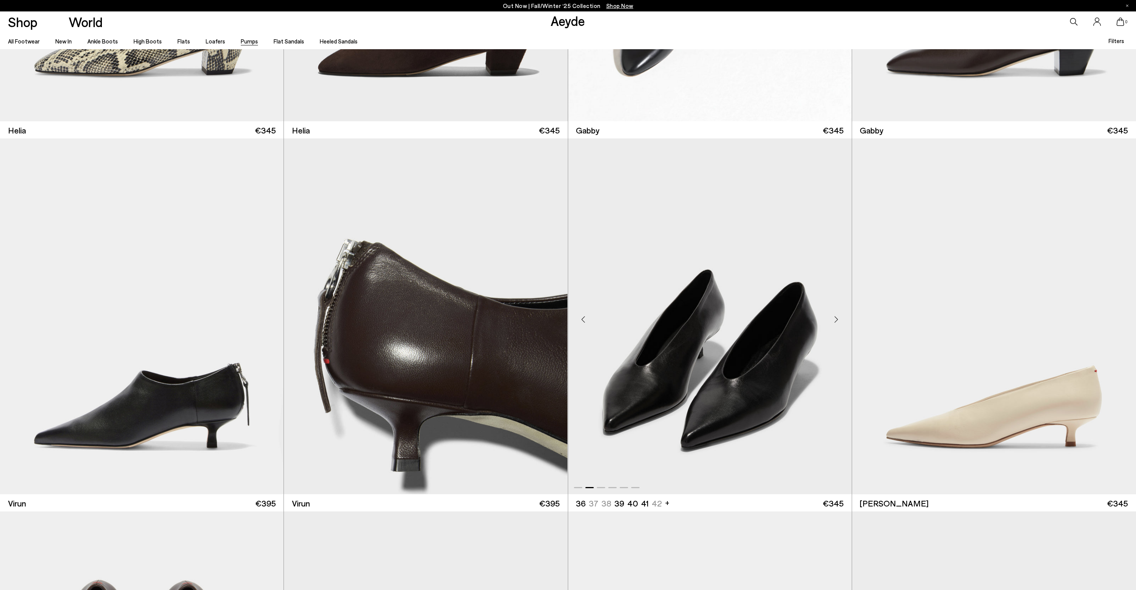
click at [836, 322] on div "Next slide" at bounding box center [836, 319] width 23 height 23
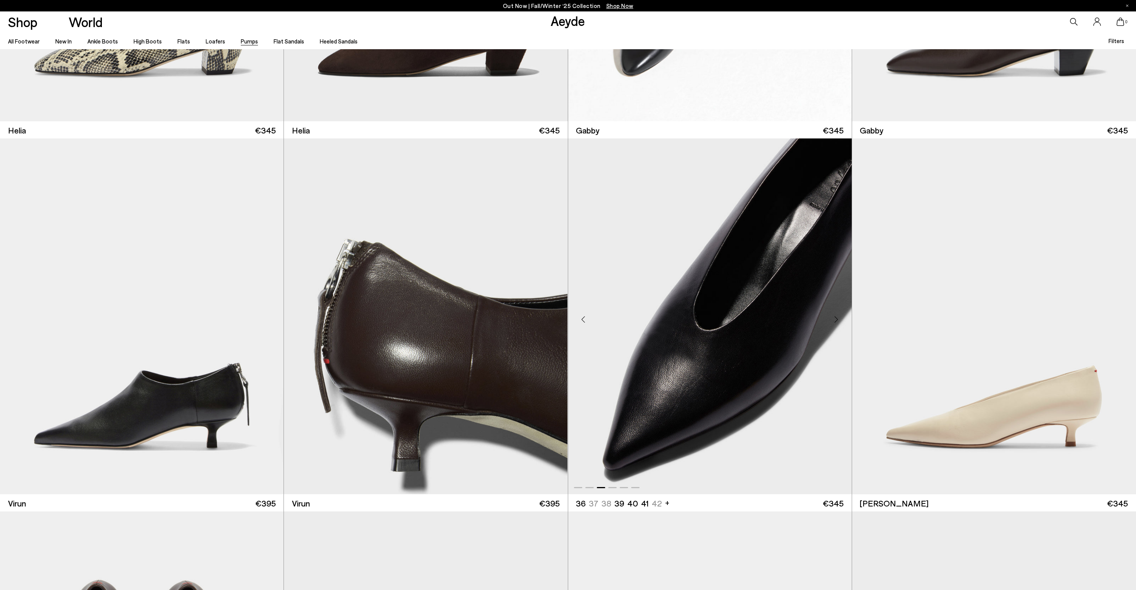
click at [836, 322] on div "Next slide" at bounding box center [836, 319] width 23 height 23
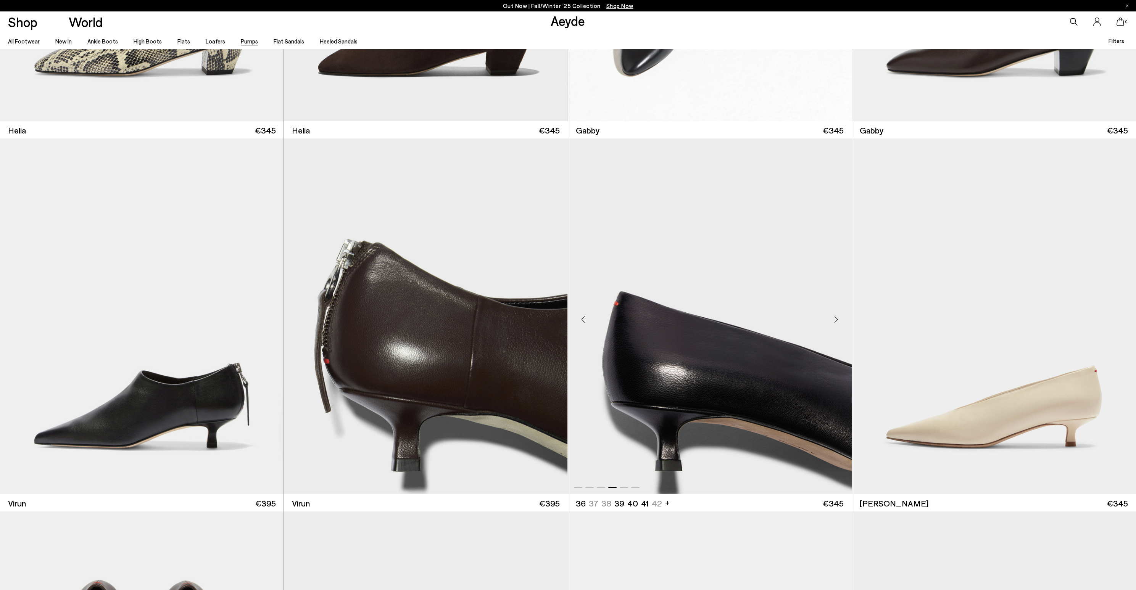
click at [836, 322] on div "Next slide" at bounding box center [836, 319] width 23 height 23
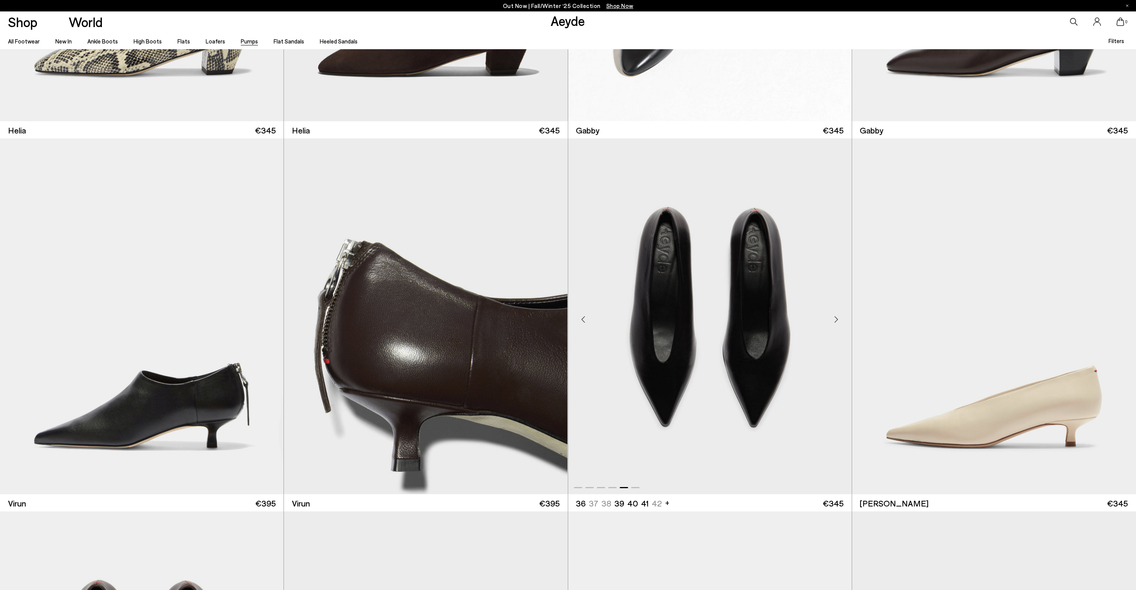
click at [836, 322] on div "Next slide" at bounding box center [836, 319] width 23 height 23
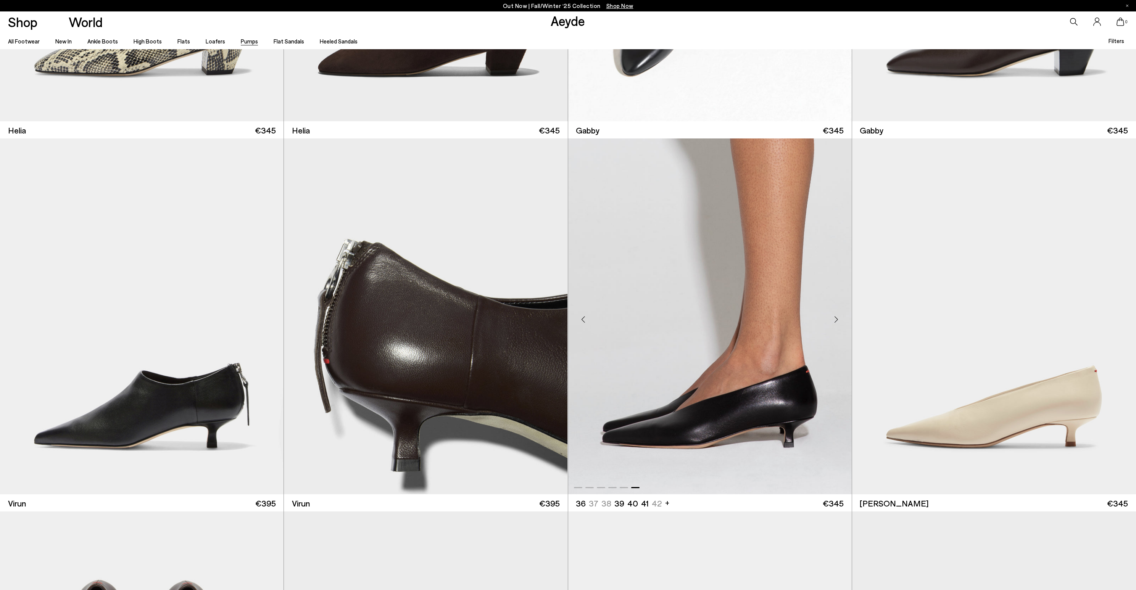
click at [836, 322] on div "Next slide" at bounding box center [836, 319] width 23 height 23
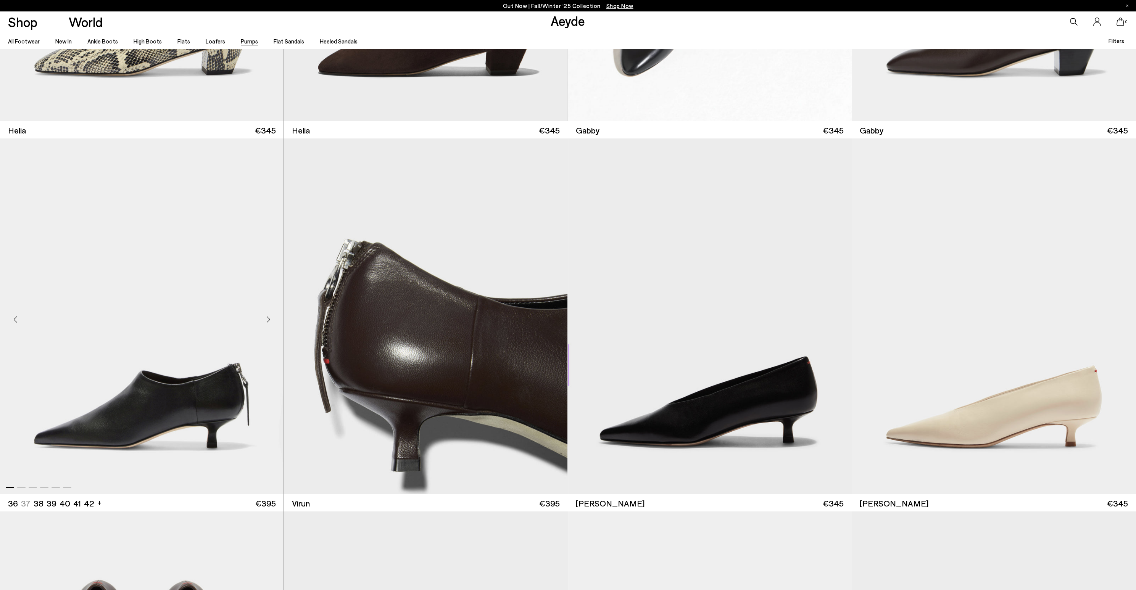
click at [261, 320] on div "Next slide" at bounding box center [268, 319] width 23 height 23
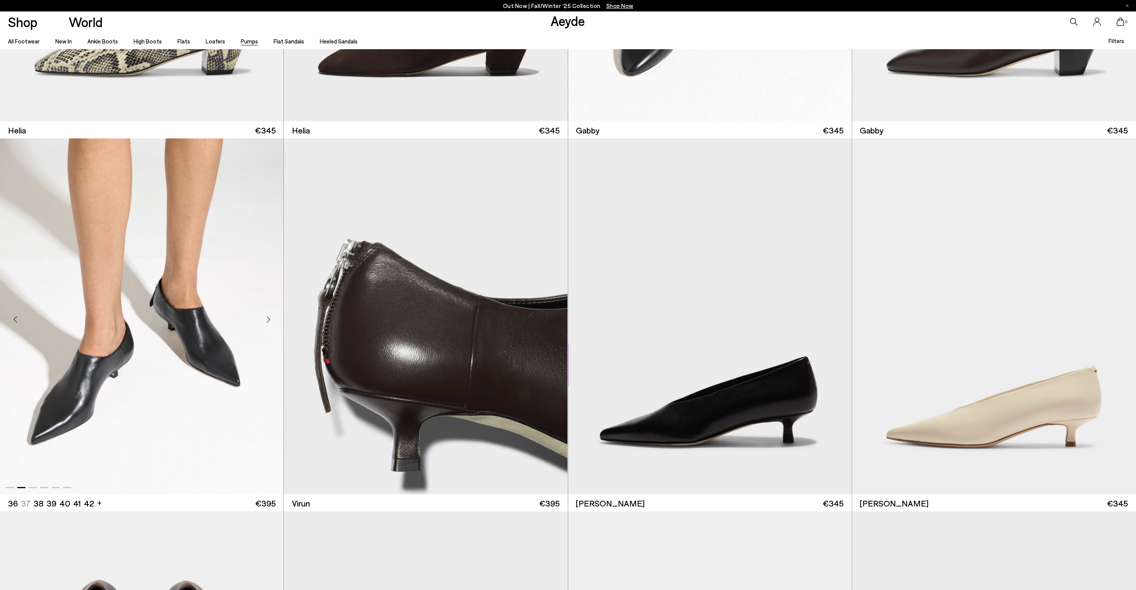
click at [261, 320] on div "Next slide" at bounding box center [268, 319] width 23 height 23
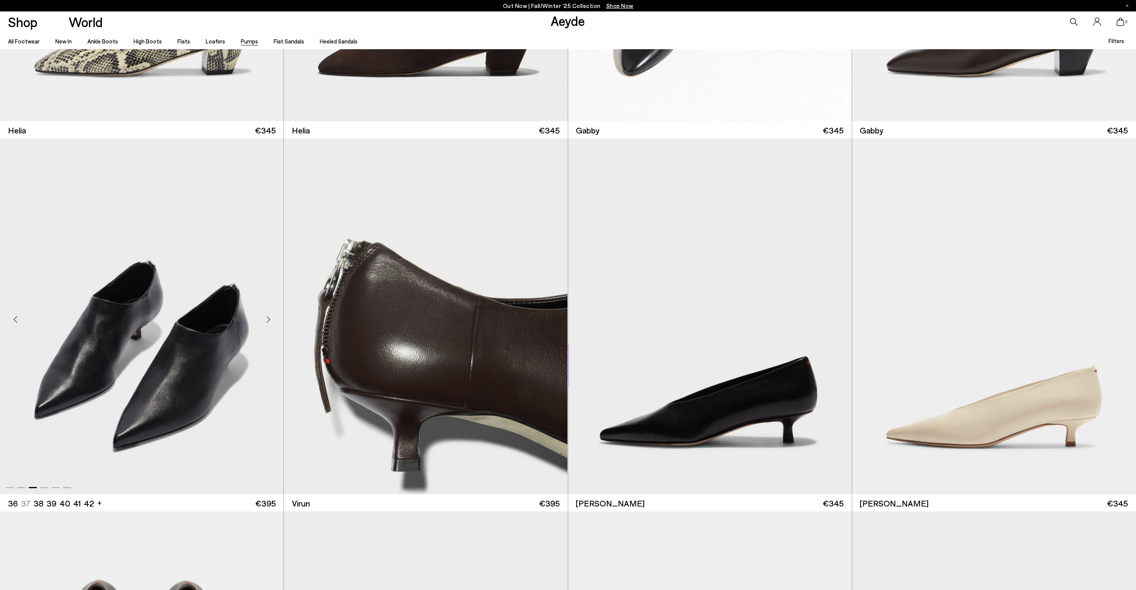
click at [261, 320] on div "Next slide" at bounding box center [268, 319] width 23 height 23
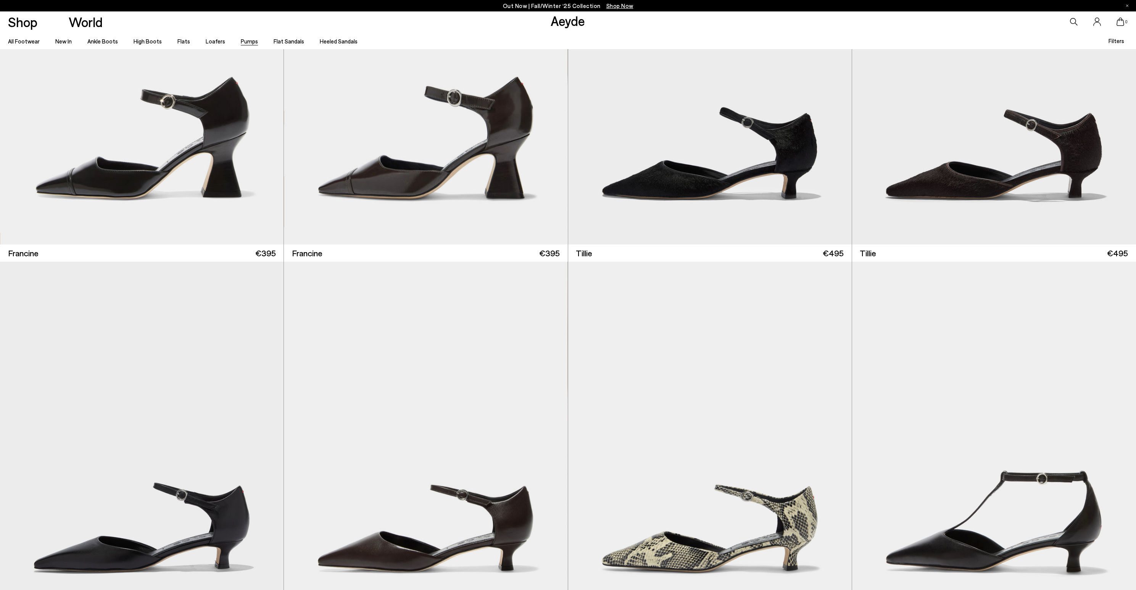
scroll to position [0, 0]
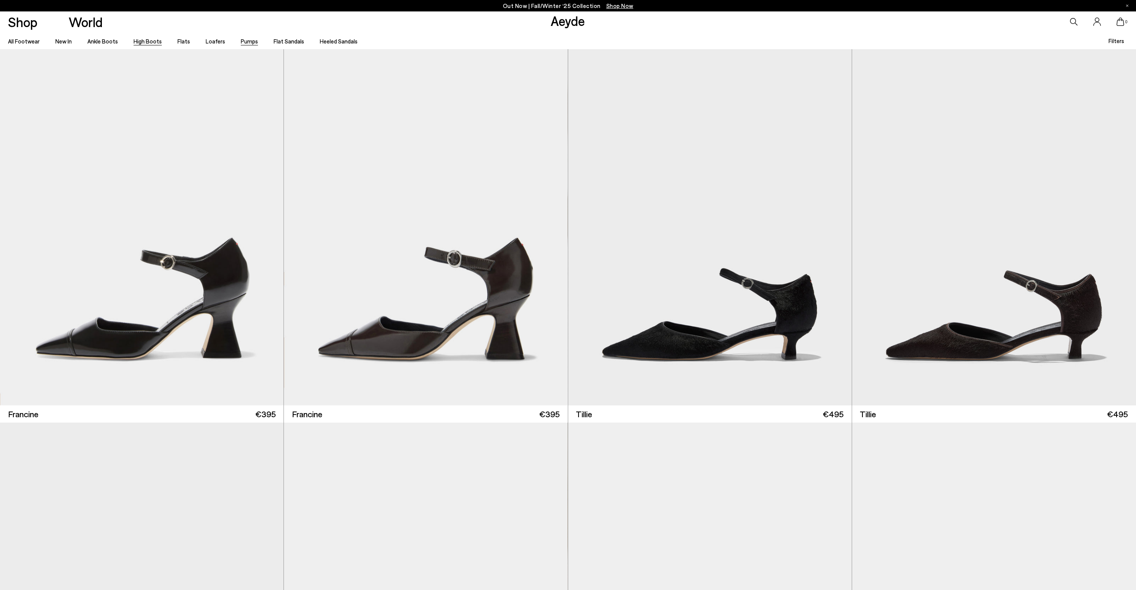
click at [143, 39] on link "High Boots" at bounding box center [148, 41] width 28 height 7
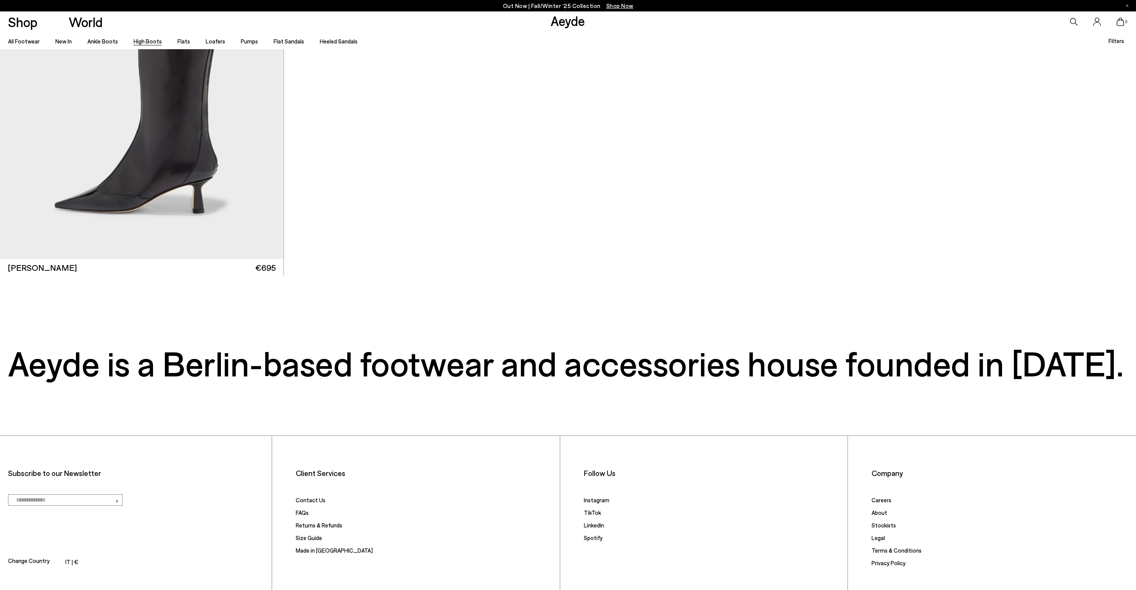
scroll to position [3736, 0]
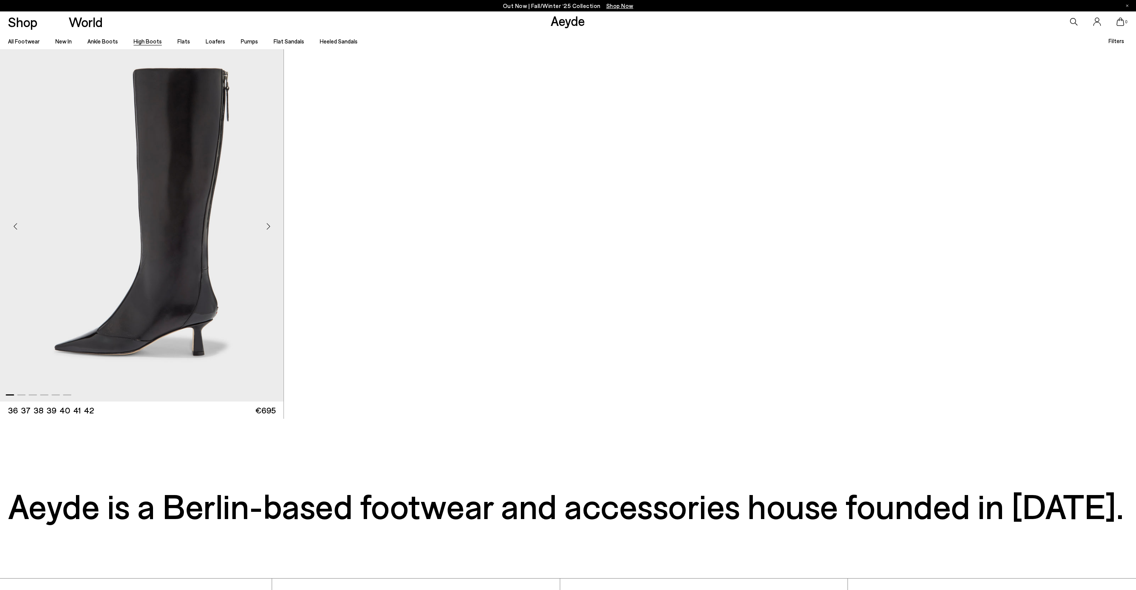
click at [252, 219] on img "1 / 6" at bounding box center [142, 223] width 284 height 356
